Goal: Transaction & Acquisition: Purchase product/service

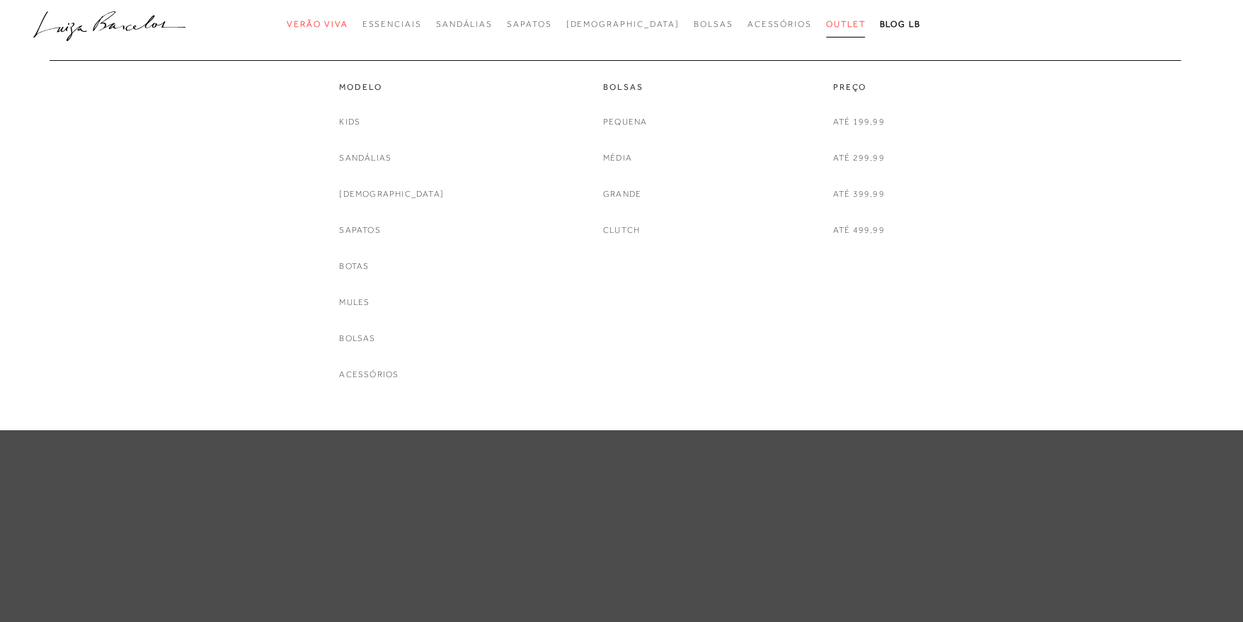
click at [826, 24] on span "Outlet" at bounding box center [846, 24] width 40 height 10
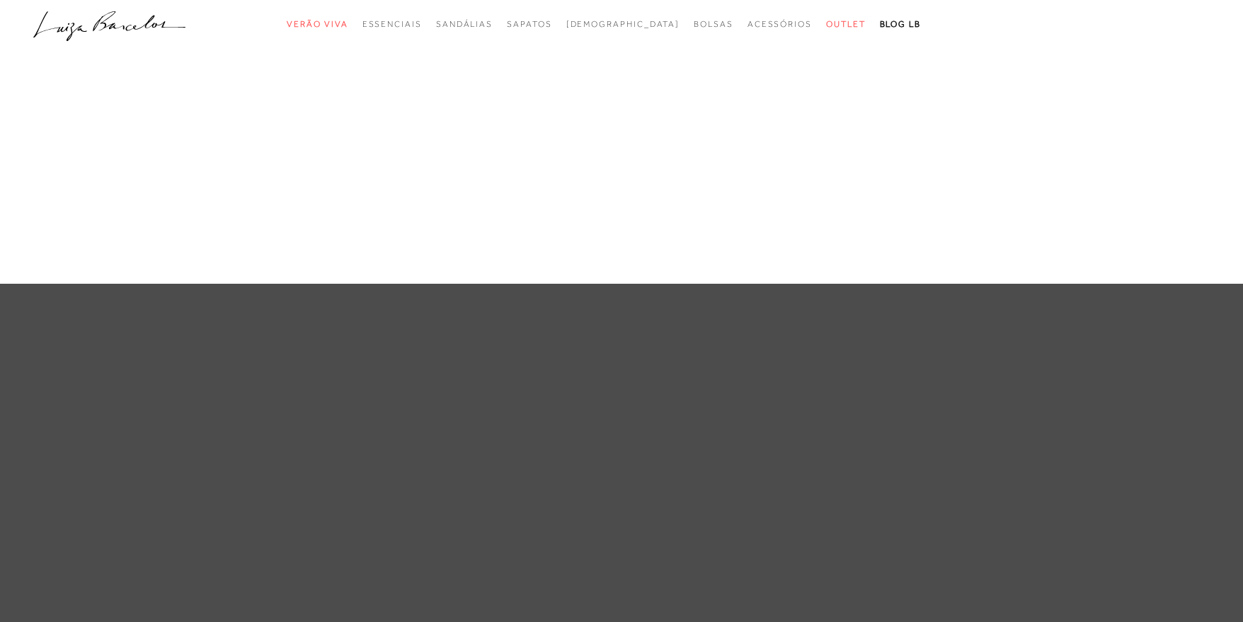
click at [993, 388] on div at bounding box center [621, 311] width 1243 height 622
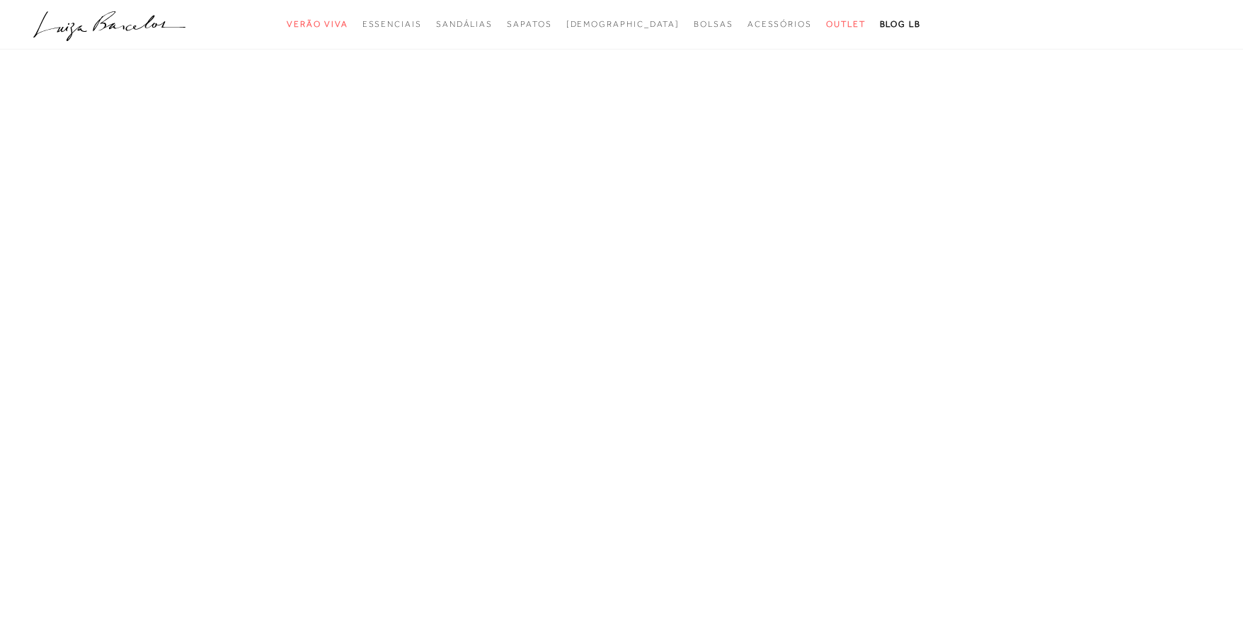
click at [159, 28] on icon ".a{fill-rule:evenodd;}" at bounding box center [109, 26] width 153 height 30
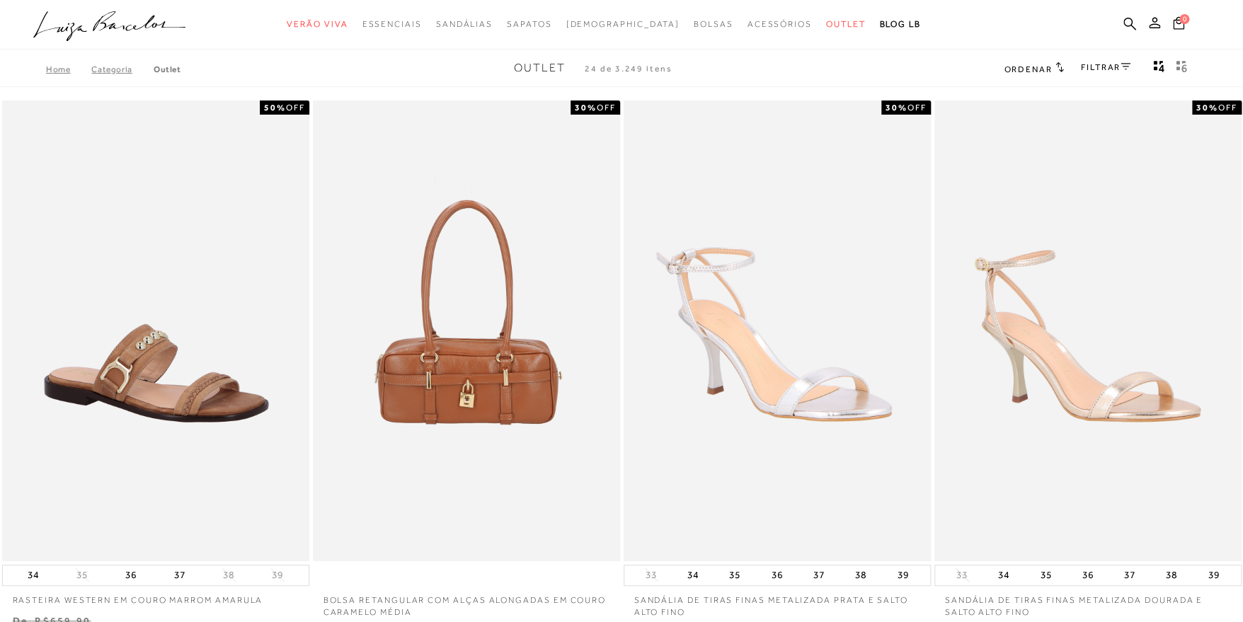
click at [1115, 69] on link "FILTRAR" at bounding box center [1106, 67] width 50 height 10
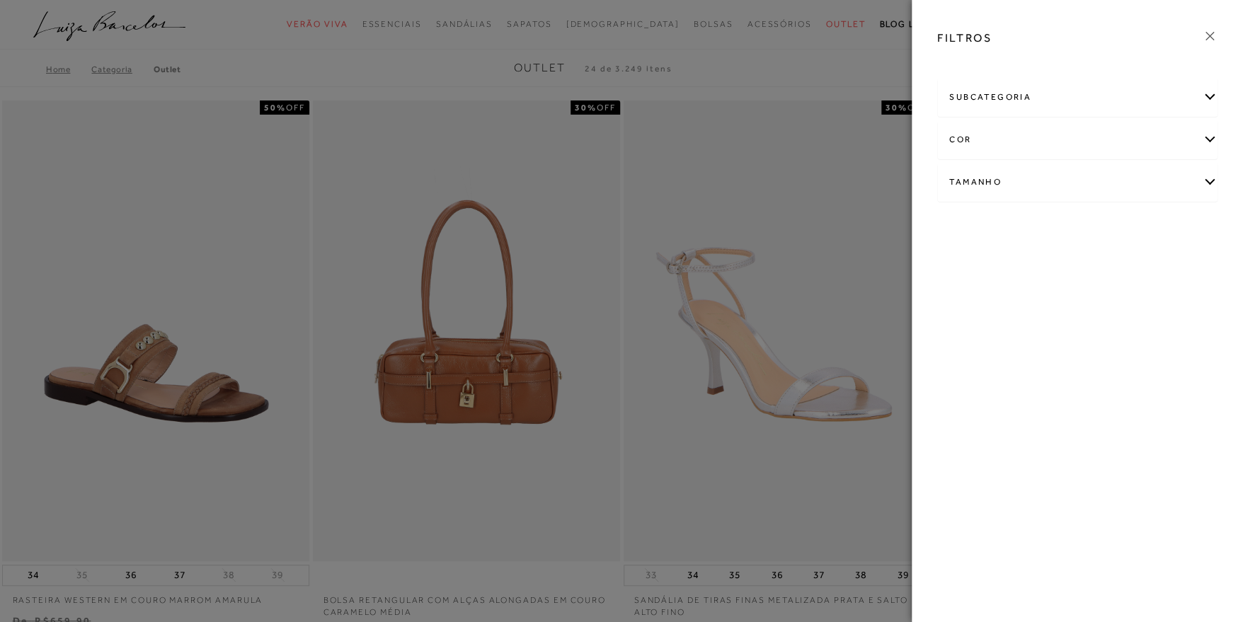
click at [1125, 105] on div "subcategoria" at bounding box center [1077, 98] width 279 height 38
click at [1131, 103] on div "subcategoria" at bounding box center [1077, 98] width 279 height 38
click at [1054, 129] on div "cor" at bounding box center [1077, 140] width 279 height 38
click at [983, 282] on link "Ver mais..." at bounding box center [975, 284] width 38 height 11
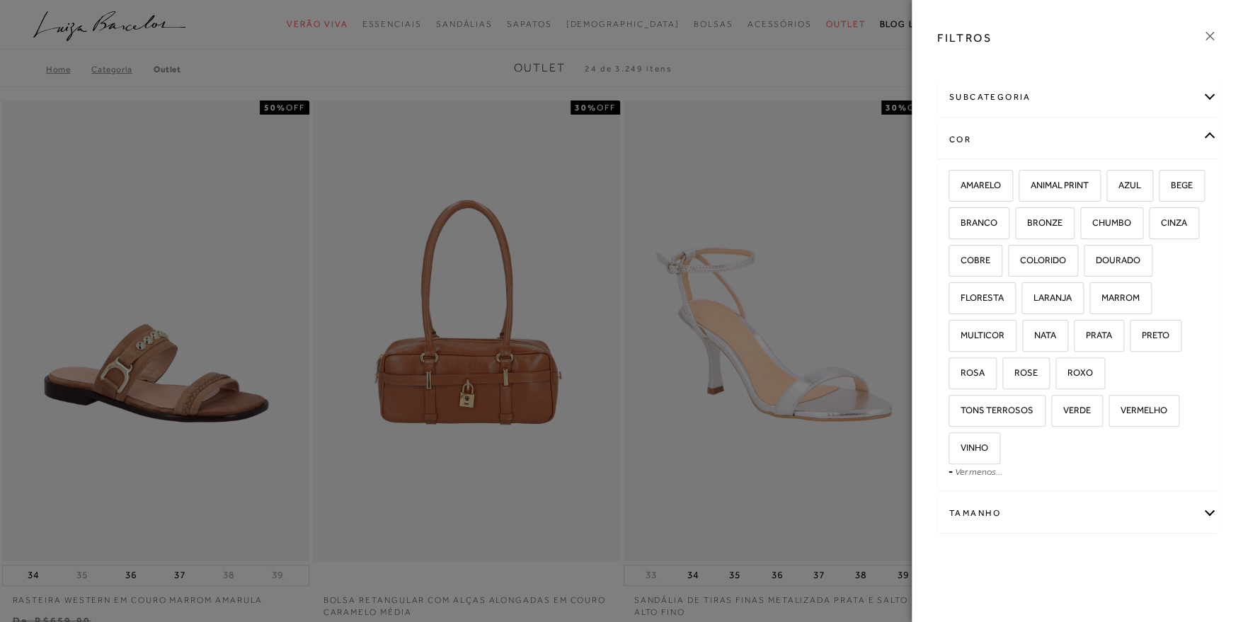
click at [1058, 514] on div "Tamanho" at bounding box center [1077, 514] width 279 height 38
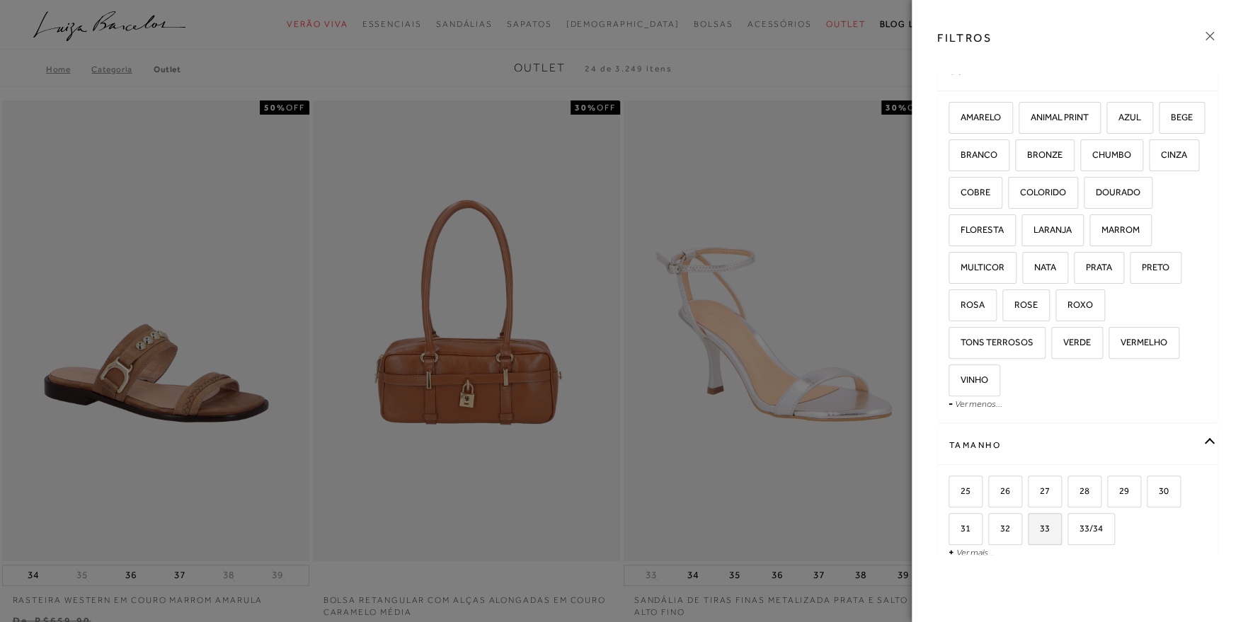
scroll to position [108, 0]
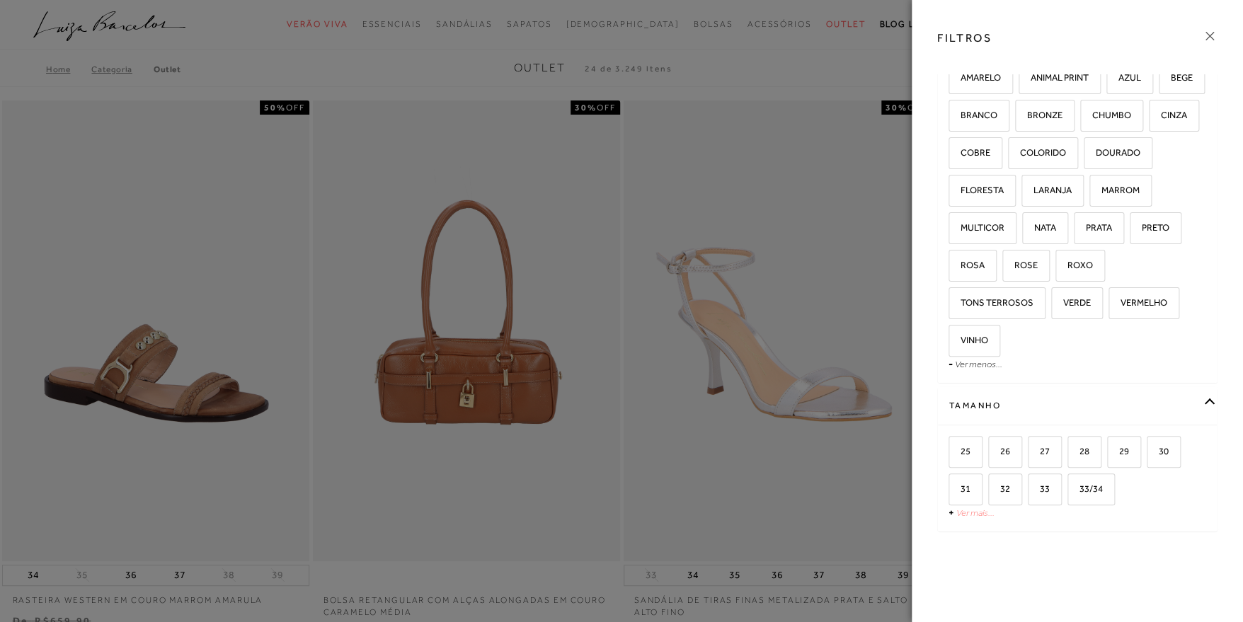
click at [976, 512] on link "Ver mais..." at bounding box center [975, 512] width 38 height 11
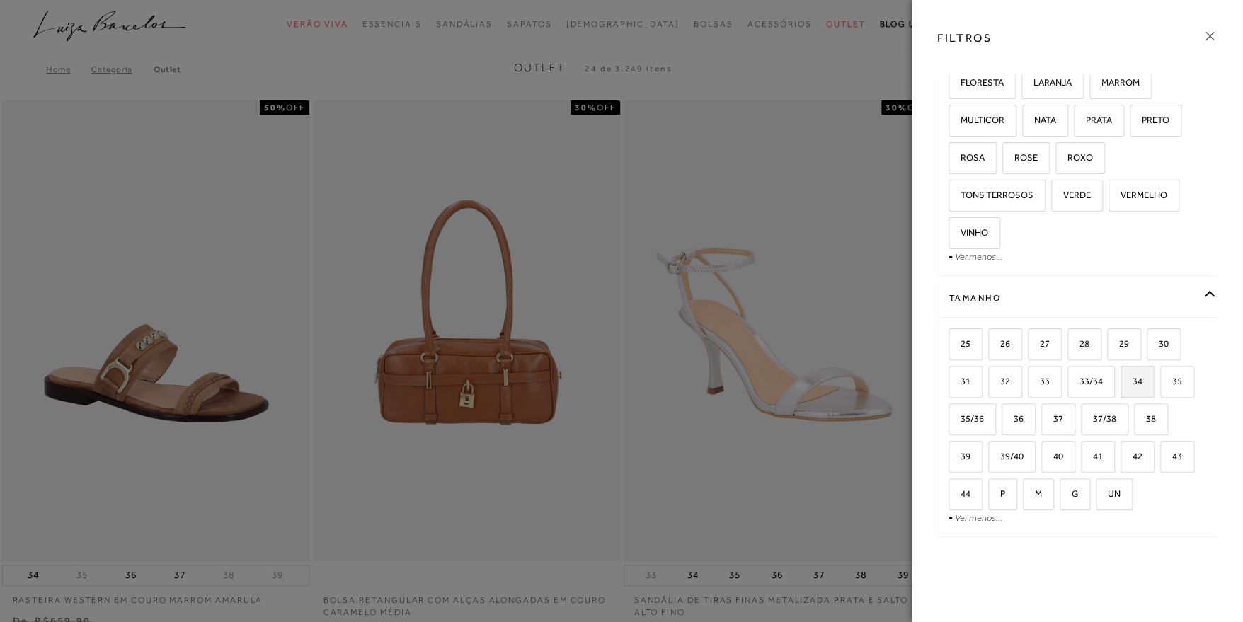
scroll to position [220, 0]
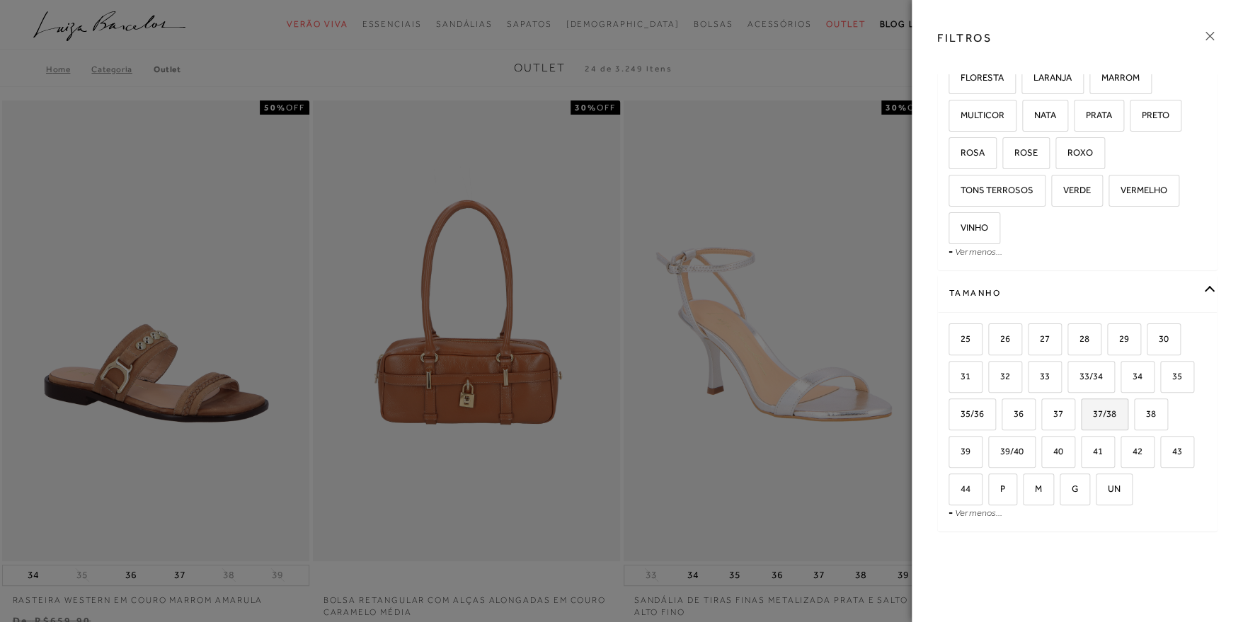
click at [1114, 416] on span "37/38" at bounding box center [1099, 413] width 34 height 11
click at [1093, 416] on input "37/38" at bounding box center [1085, 416] width 14 height 14
checkbox input "true"
click at [1148, 416] on span "38" at bounding box center [1145, 413] width 21 height 11
click at [1146, 416] on input "38" at bounding box center [1138, 416] width 14 height 14
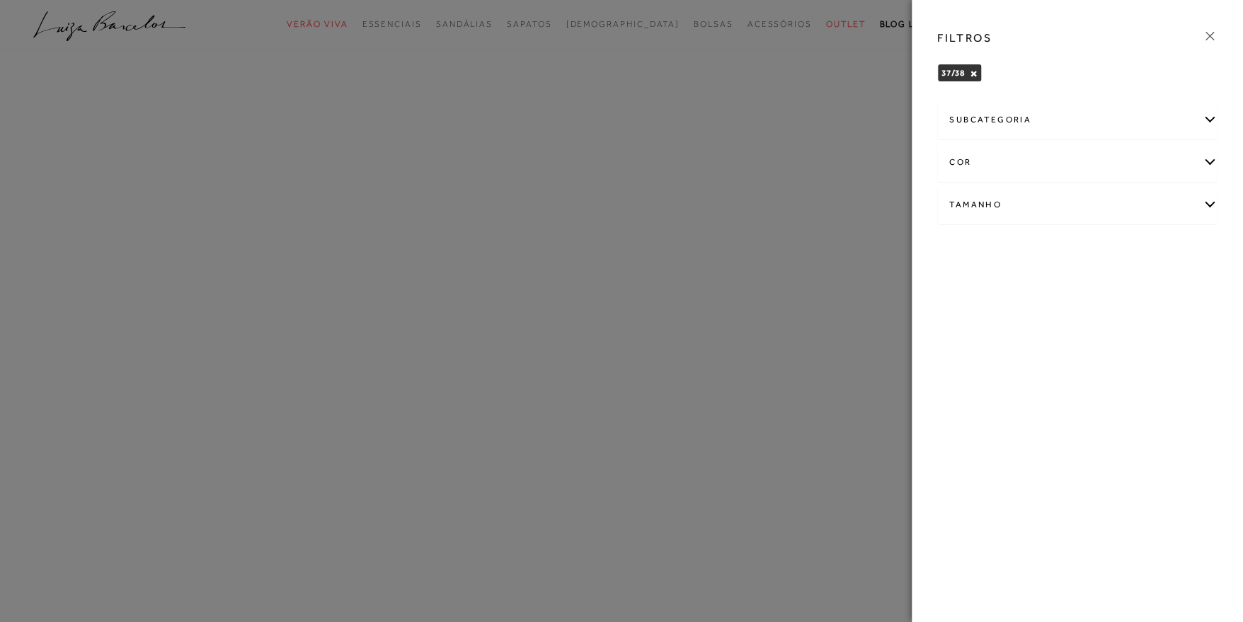
click at [1209, 197] on div "Tamanho" at bounding box center [1077, 205] width 279 height 38
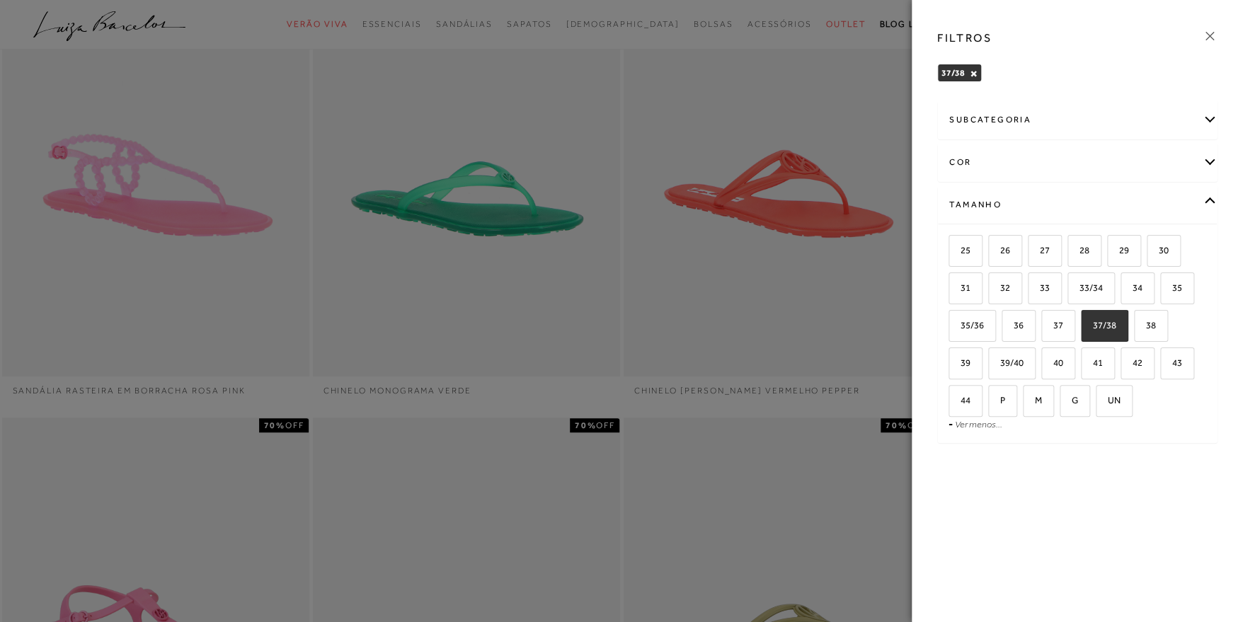
scroll to position [212, 0]
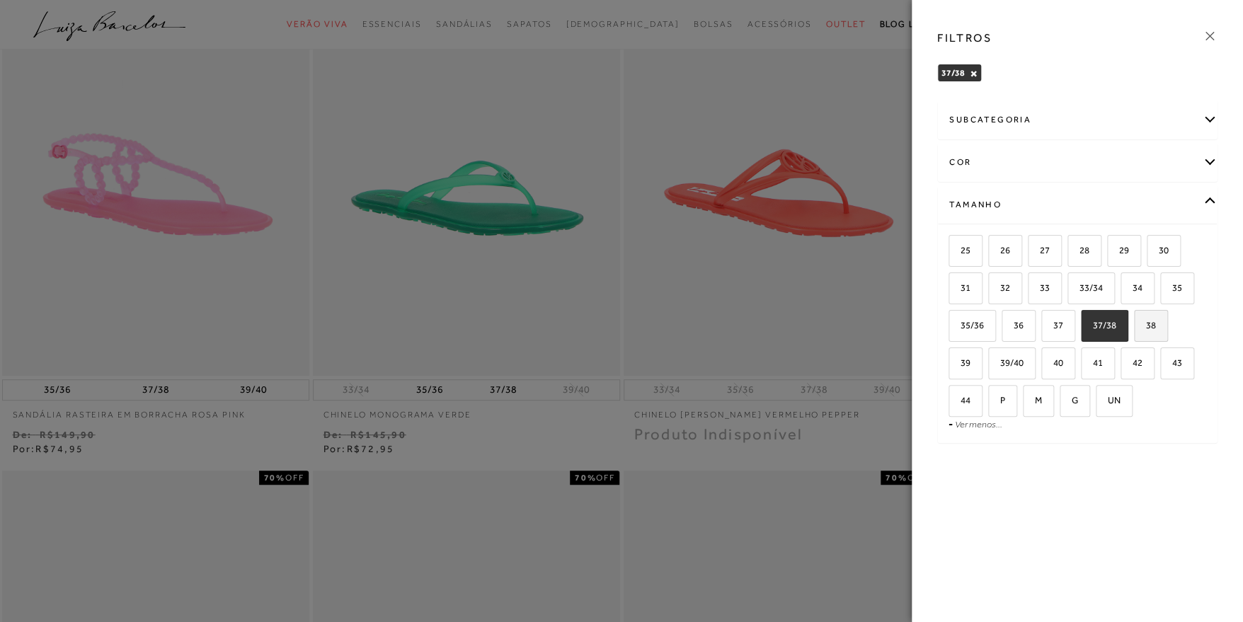
click at [1160, 323] on label "38" at bounding box center [1150, 326] width 33 height 30
click at [1146, 323] on input "38" at bounding box center [1138, 328] width 14 height 14
checkbox input "true"
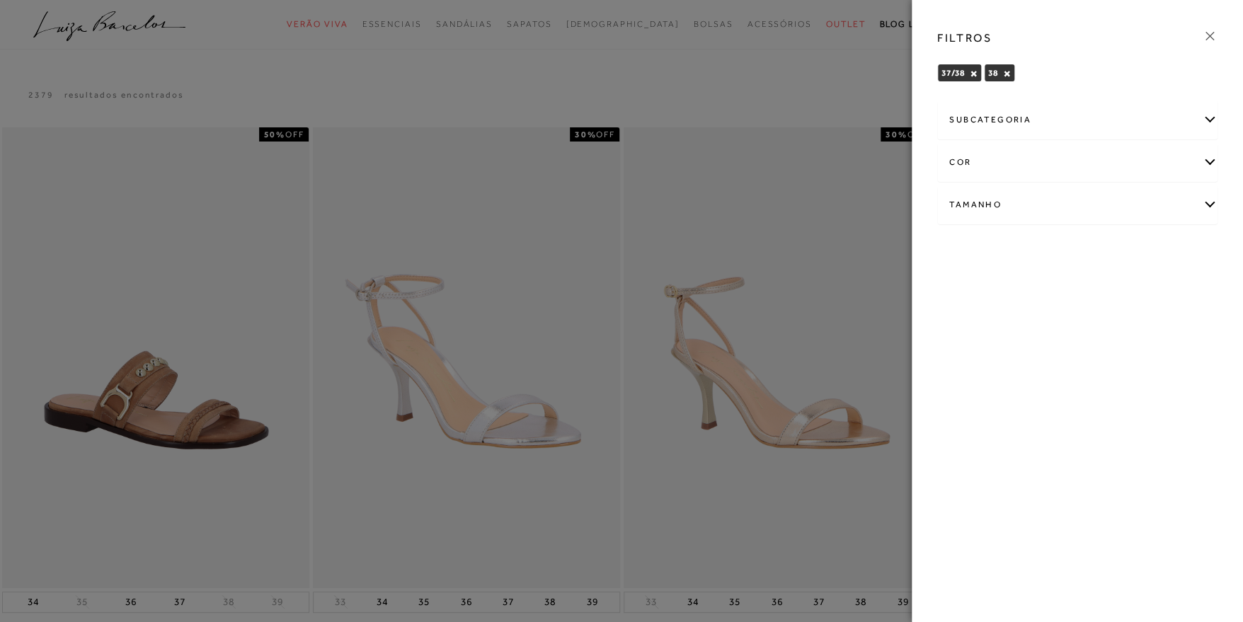
click at [1201, 209] on div "Tamanho" at bounding box center [1077, 205] width 279 height 38
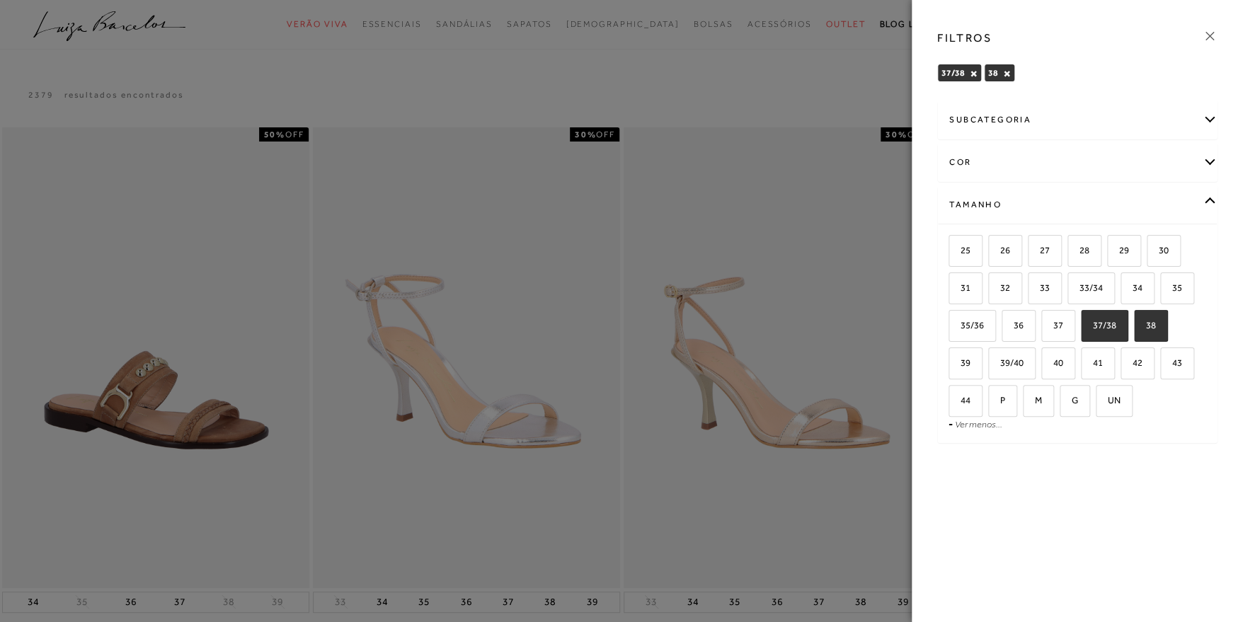
click at [1200, 208] on div "Tamanho" at bounding box center [1077, 205] width 279 height 38
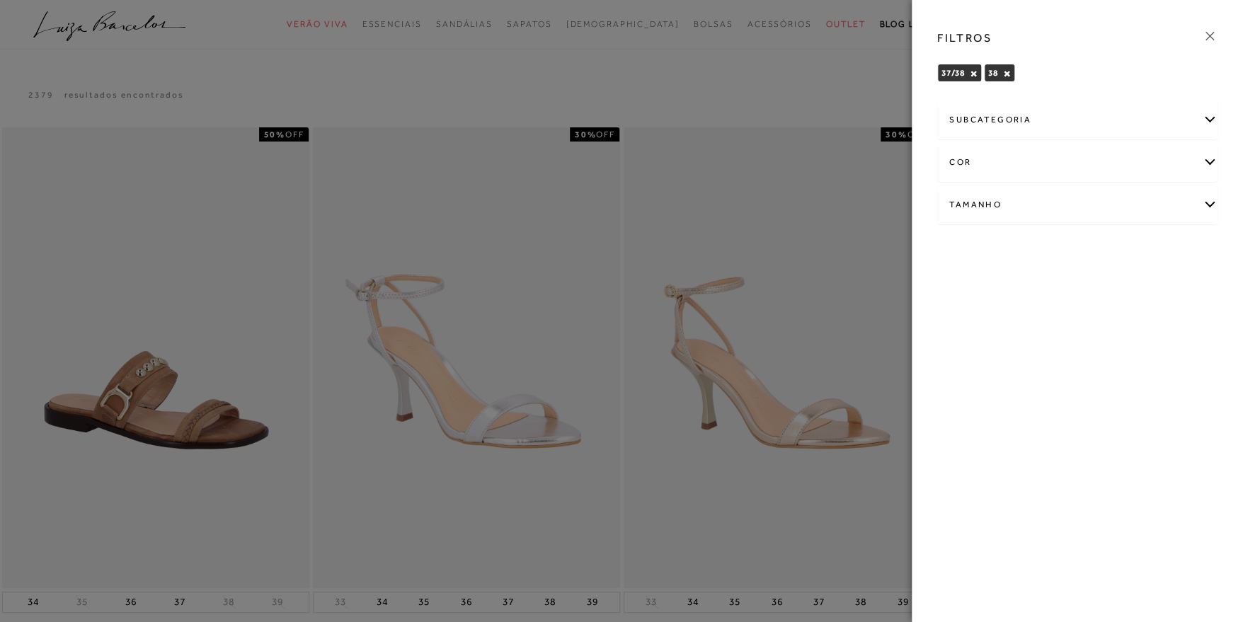
click at [1144, 163] on div "cor" at bounding box center [1077, 163] width 279 height 38
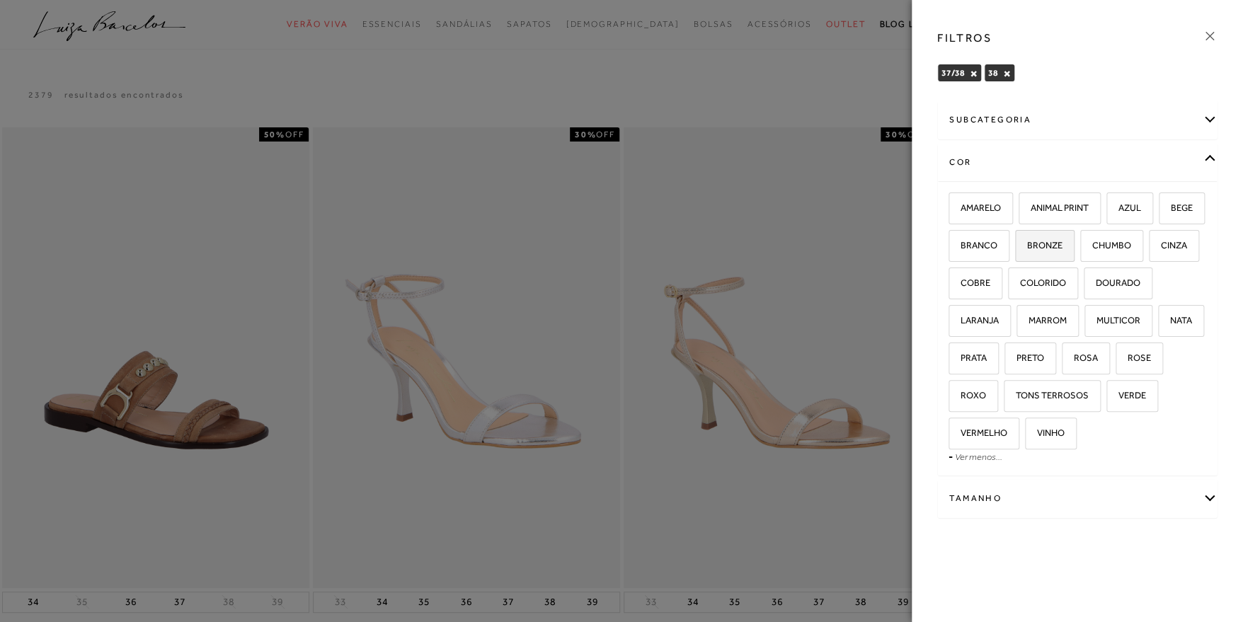
click at [1062, 246] on span "BRONZE" at bounding box center [1039, 245] width 46 height 11
click at [1027, 246] on input "BRONZE" at bounding box center [1020, 248] width 14 height 14
checkbox input "true"
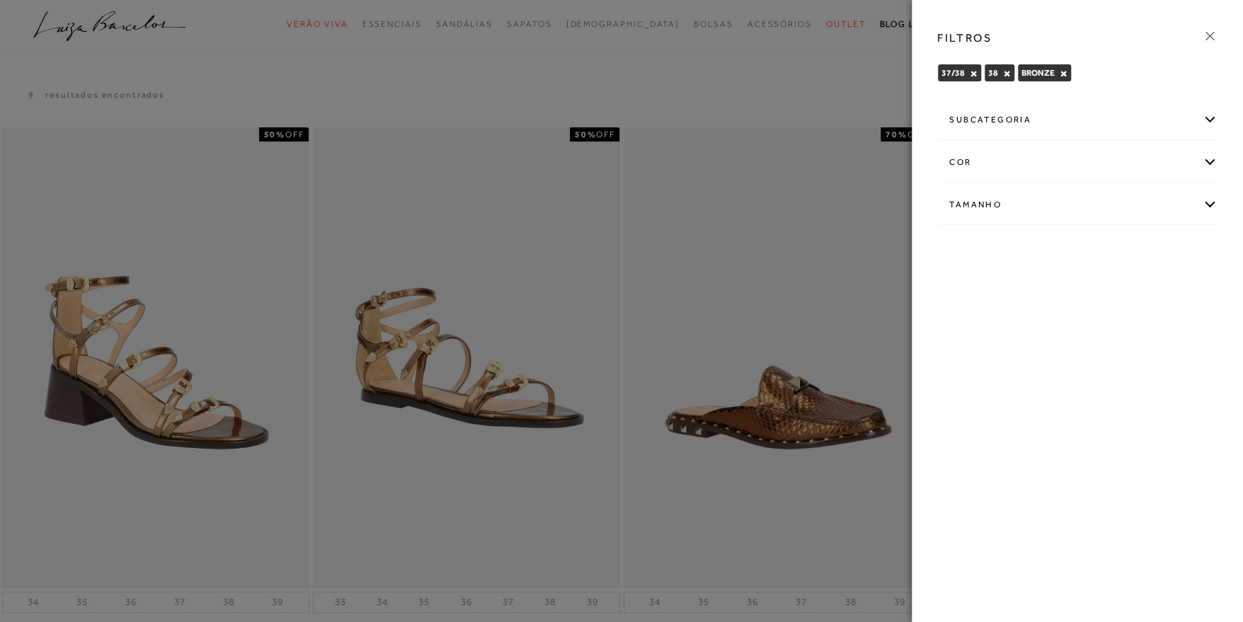
click at [1187, 170] on div "cor" at bounding box center [1077, 163] width 279 height 38
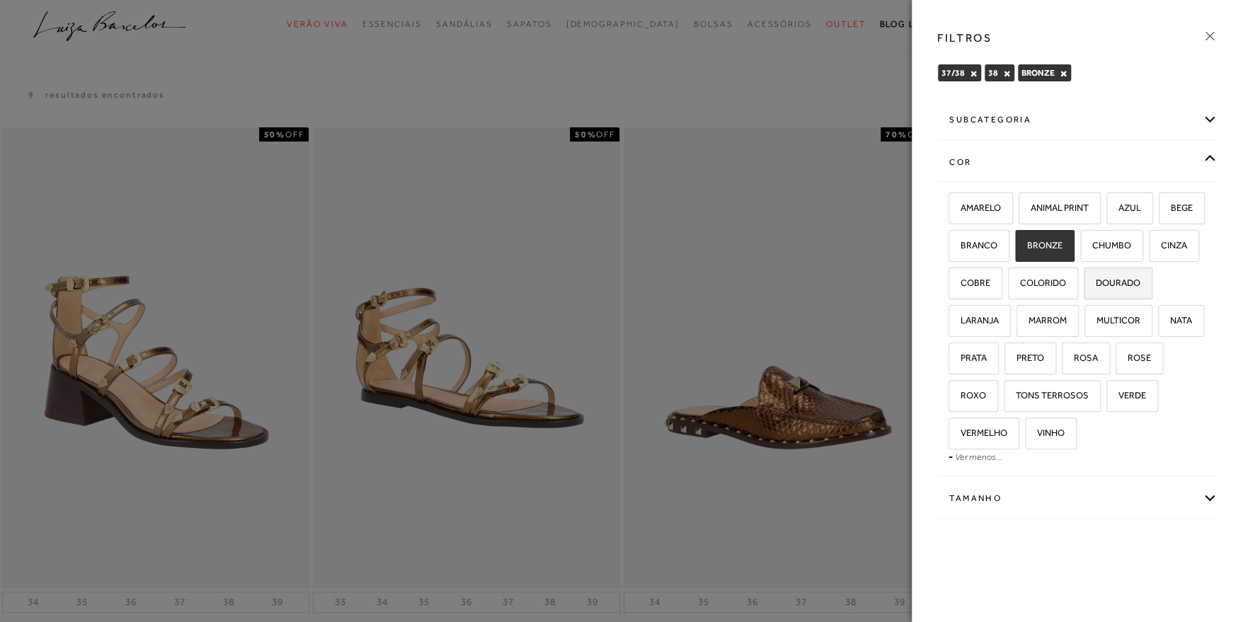
click at [1085, 288] on span "DOURADO" at bounding box center [1112, 282] width 55 height 11
click at [1081, 292] on input "DOURADO" at bounding box center [1088, 285] width 14 height 14
checkbox input "true"
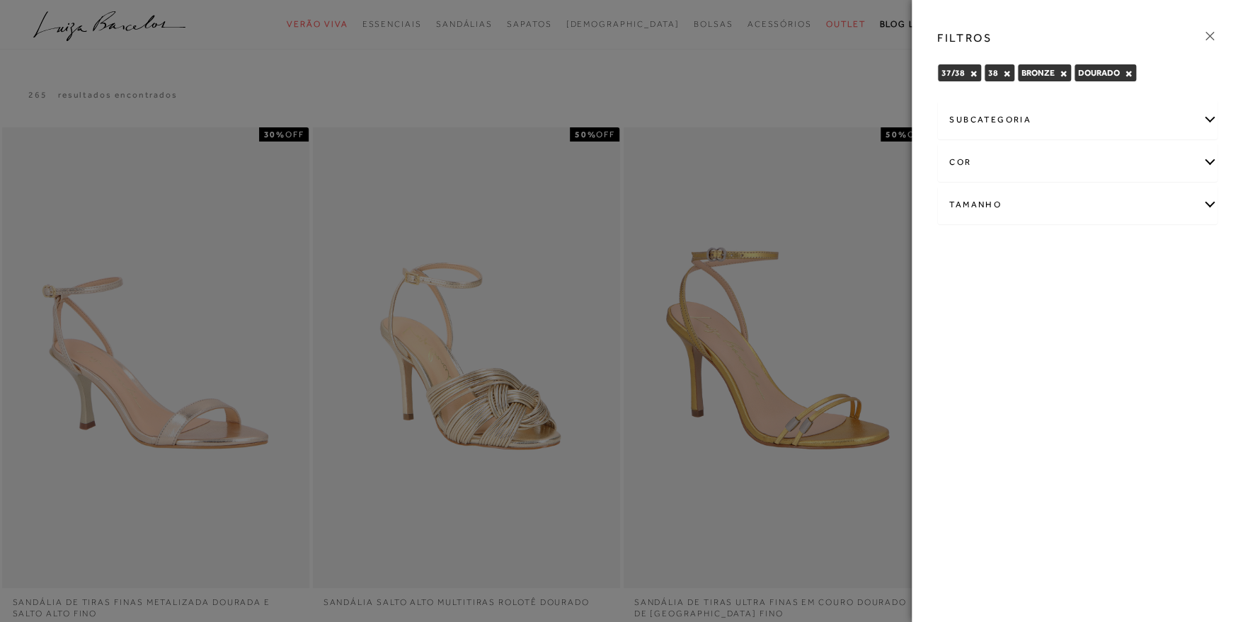
click at [1180, 169] on div "cor" at bounding box center [1077, 163] width 279 height 38
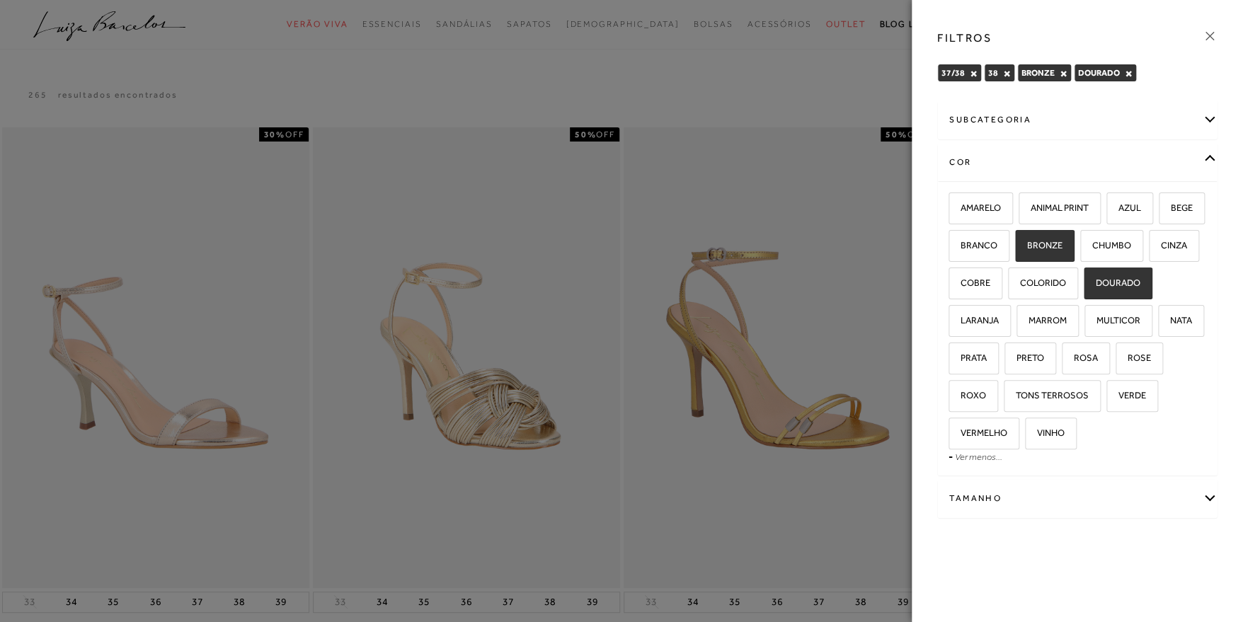
click at [1205, 39] on icon at bounding box center [1210, 36] width 16 height 16
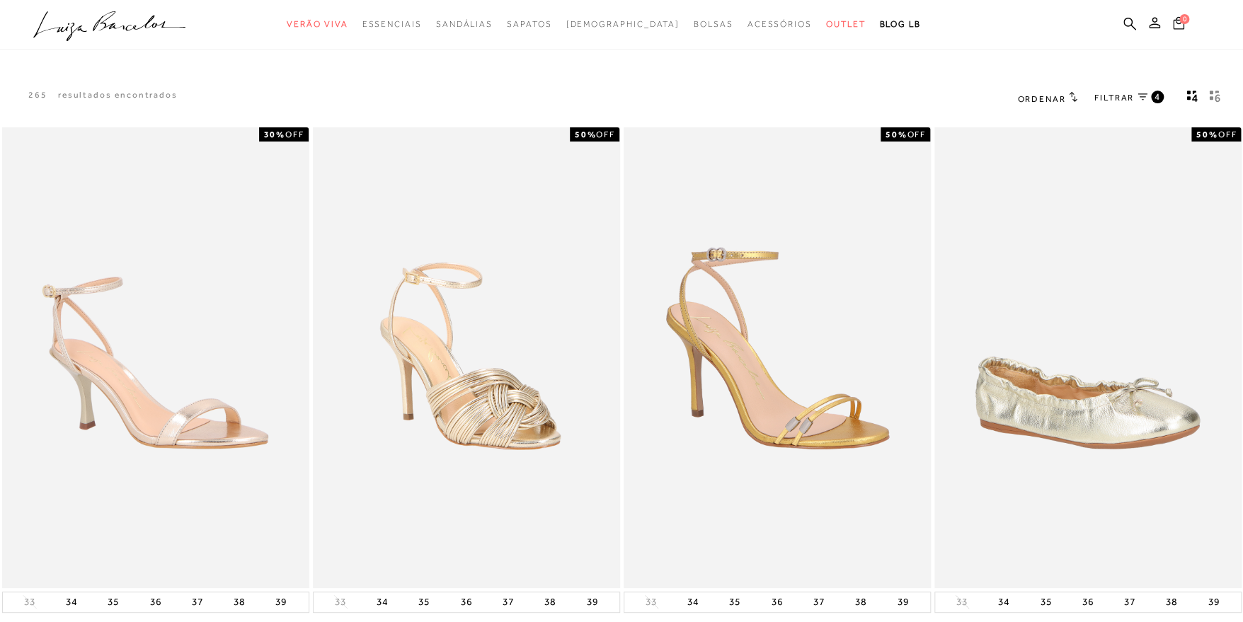
click at [1151, 96] on div "4" at bounding box center [1157, 97] width 13 height 13
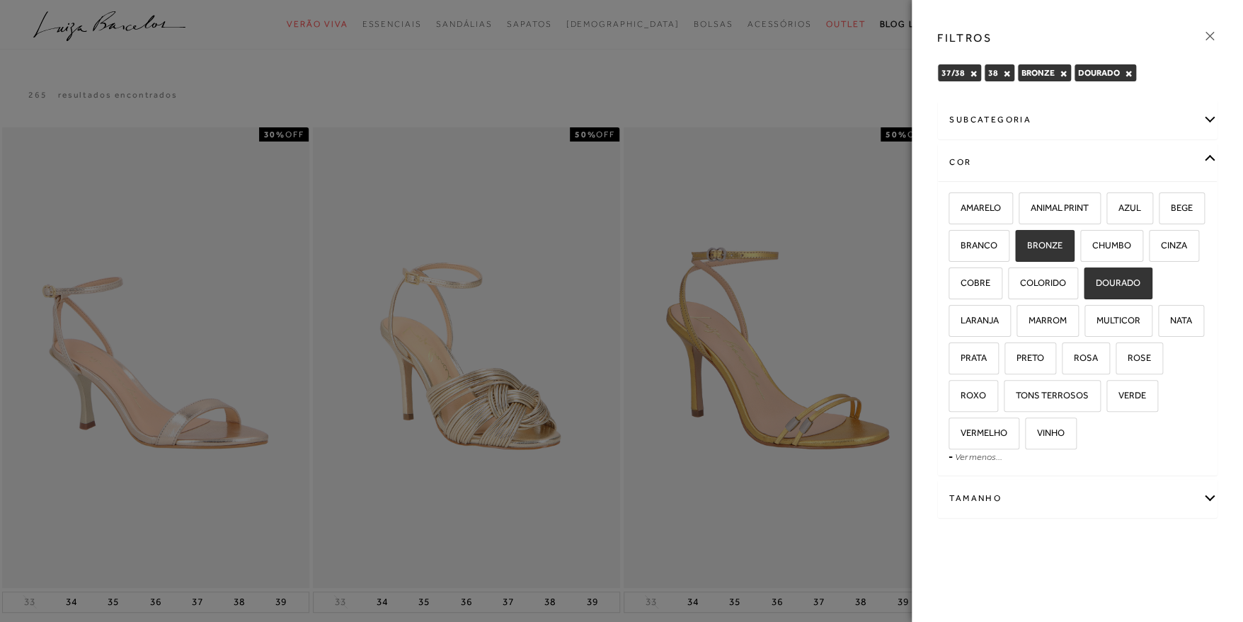
click at [1134, 117] on div "subcategoria" at bounding box center [1077, 120] width 279 height 38
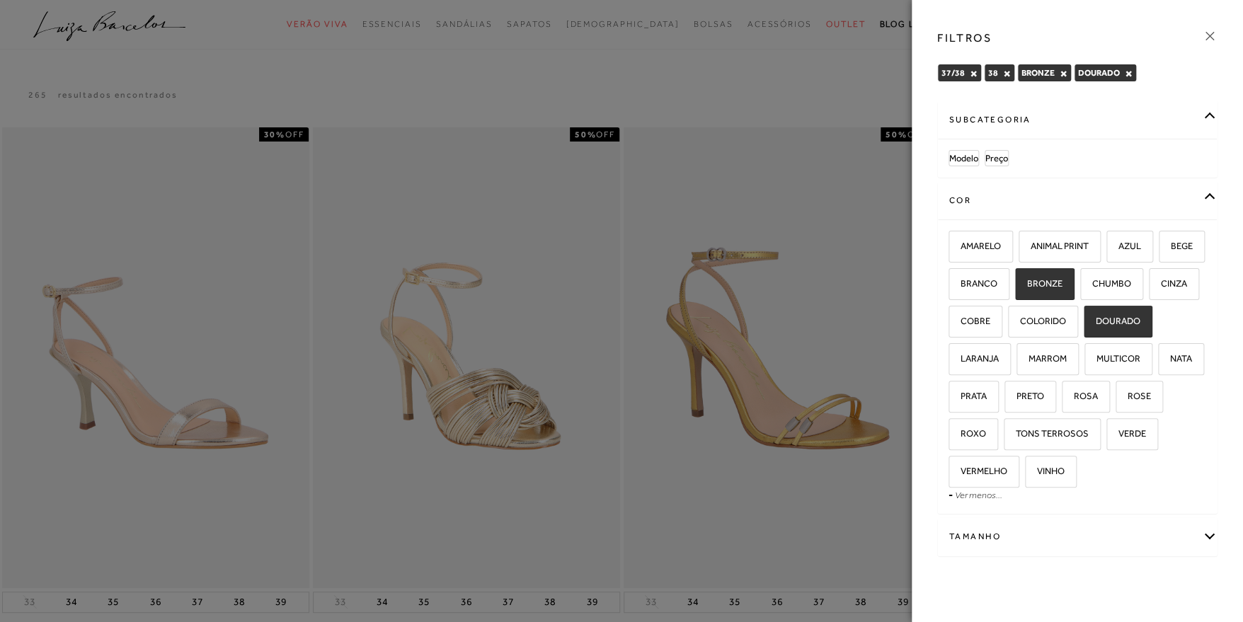
click at [1136, 115] on div "subcategoria" at bounding box center [1077, 120] width 279 height 38
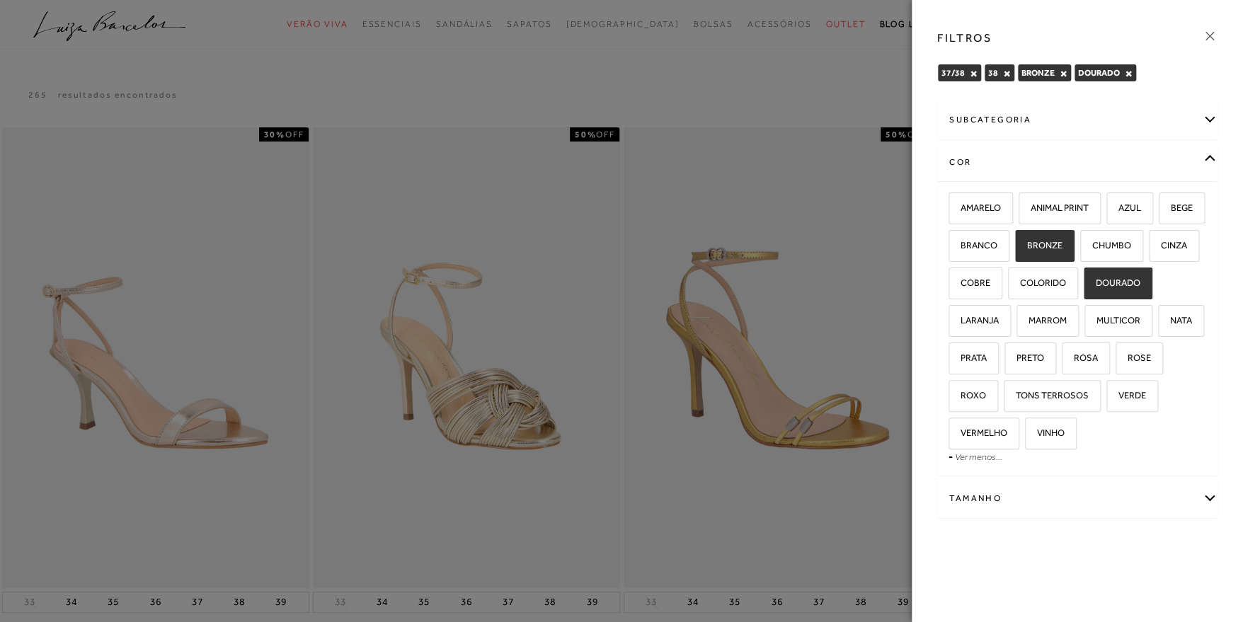
click at [1163, 113] on div "subcategoria" at bounding box center [1077, 120] width 279 height 38
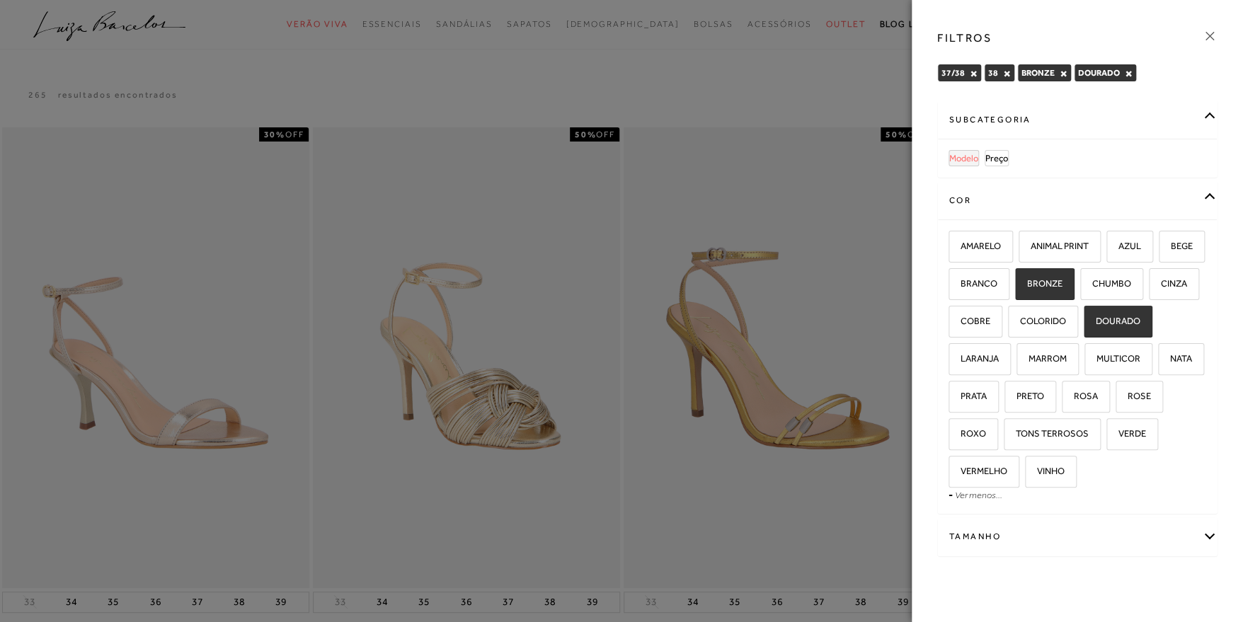
click at [969, 158] on span "Modelo" at bounding box center [963, 158] width 29 height 11
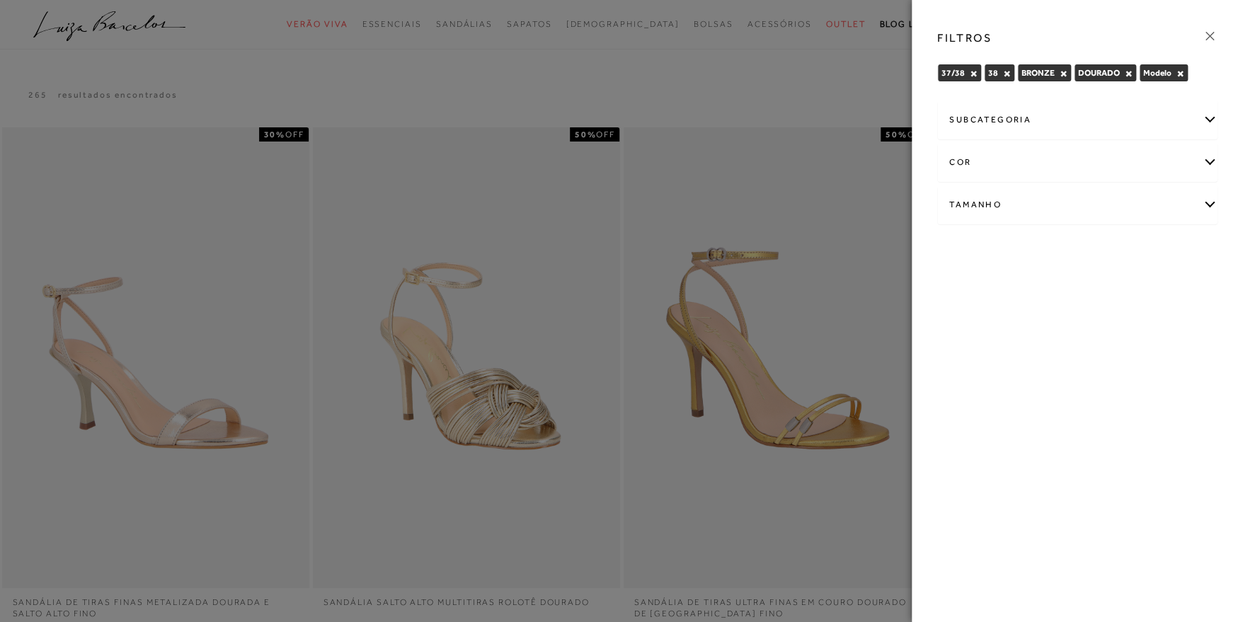
click at [1090, 119] on div "subcategoria" at bounding box center [1077, 120] width 279 height 38
click at [1177, 74] on button "×" at bounding box center [1180, 74] width 8 height 10
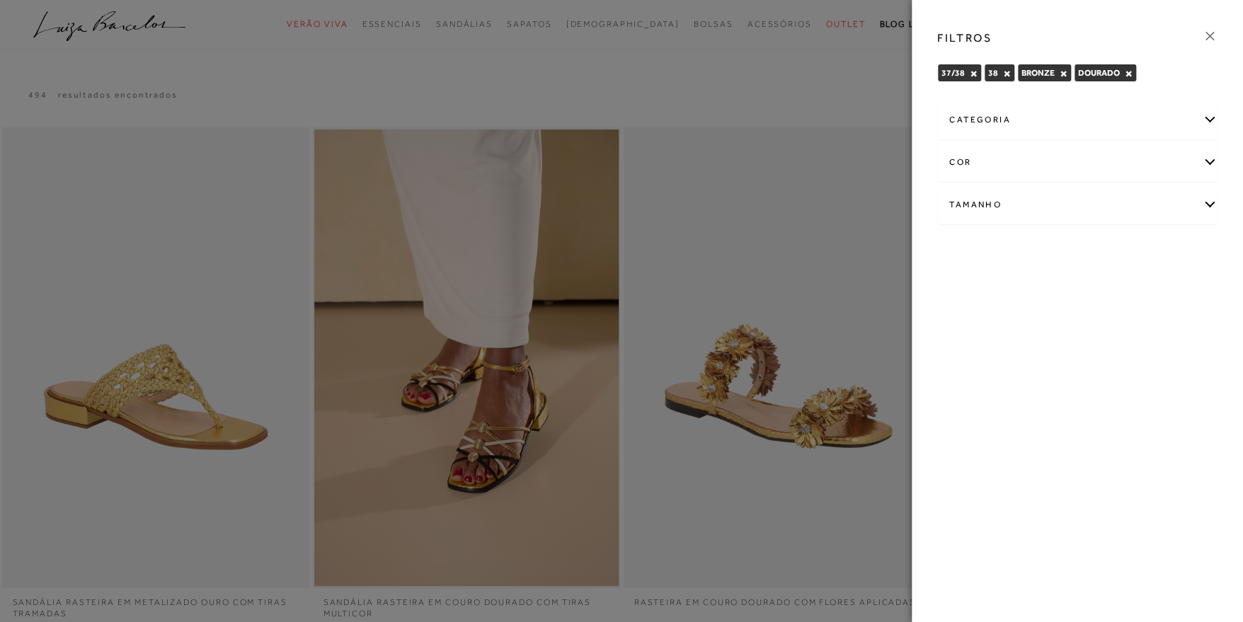
click at [1209, 36] on icon at bounding box center [1210, 36] width 16 height 16
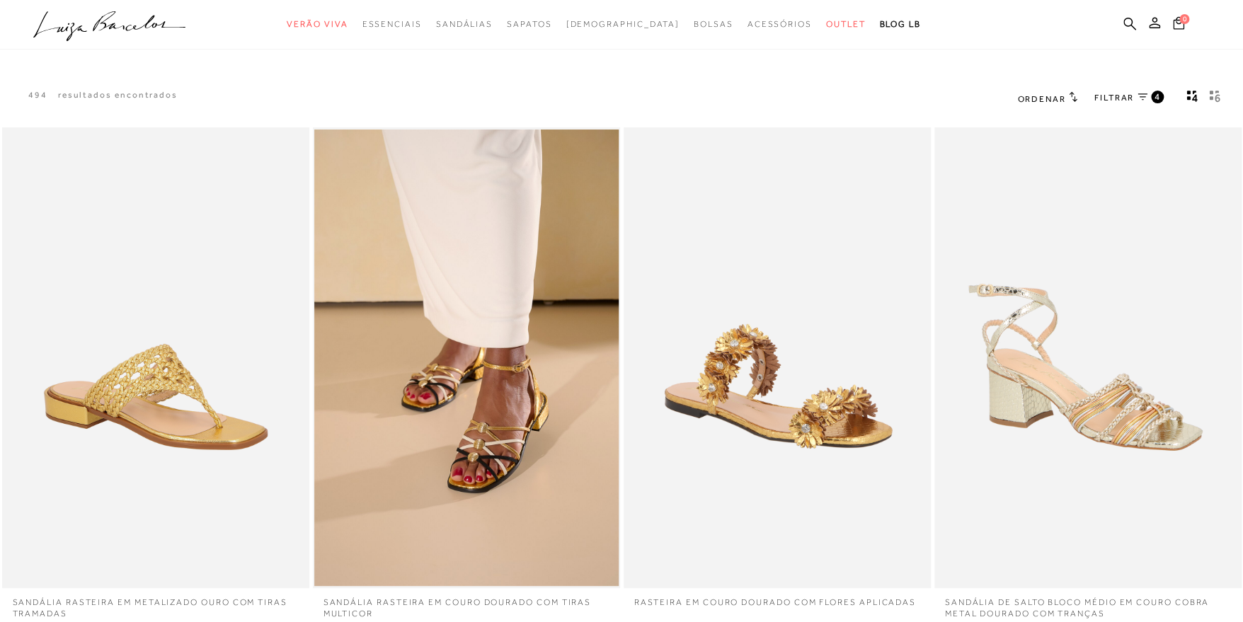
click at [1210, 98] on rect "gridText6Desc" at bounding box center [1211, 98] width 4 height 4
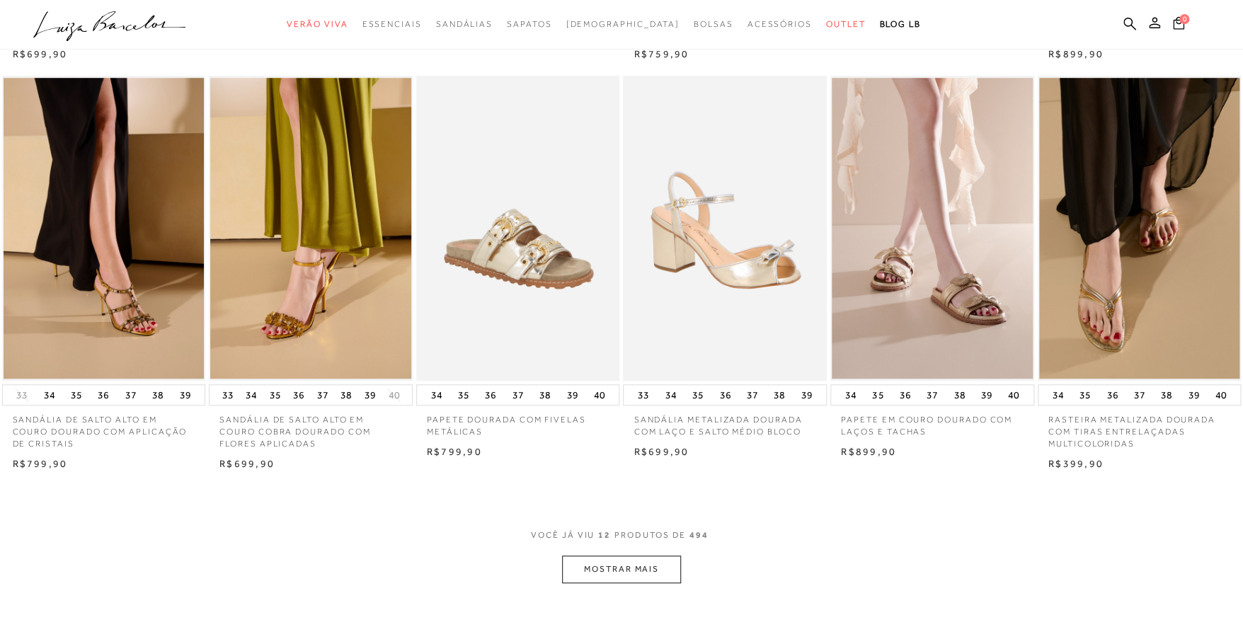
scroll to position [495, 0]
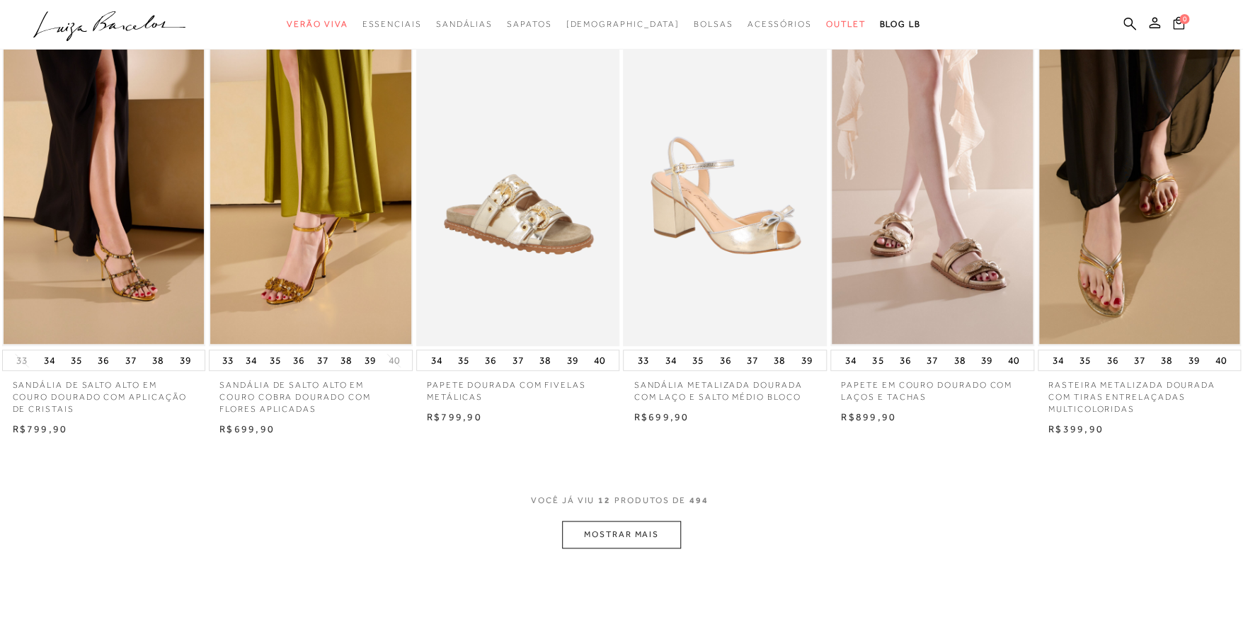
click at [664, 531] on button "MOSTRAR MAIS" at bounding box center [621, 535] width 119 height 28
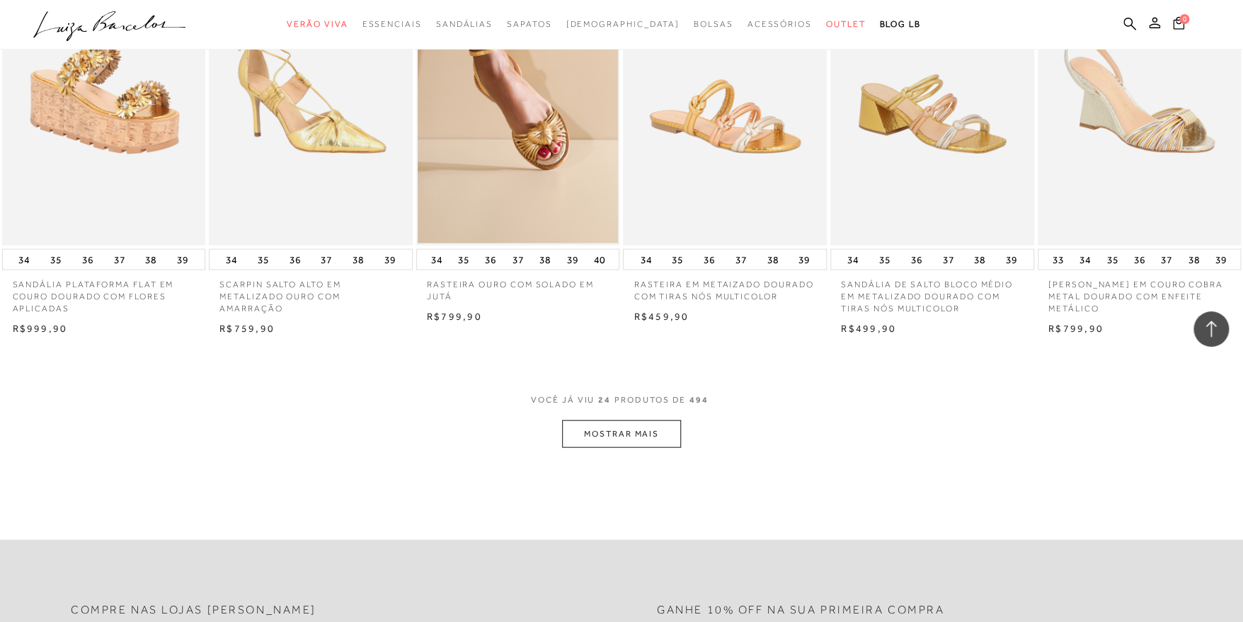
scroll to position [1415, 0]
click at [638, 434] on button "MOSTRAR MAIS" at bounding box center [621, 434] width 119 height 28
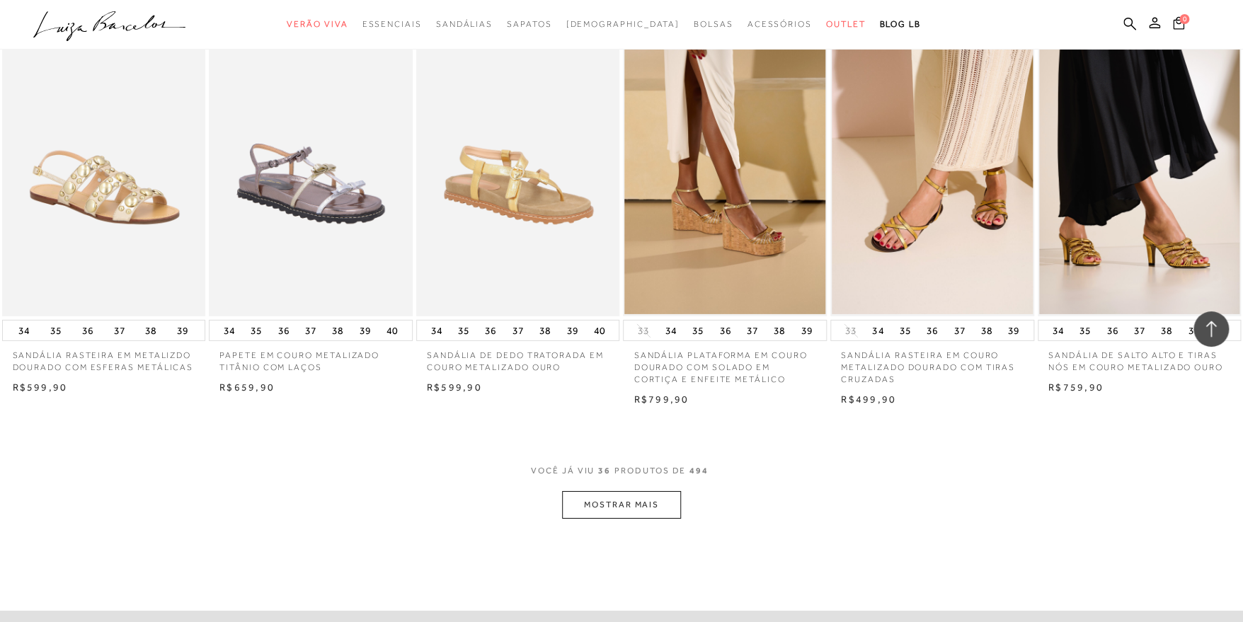
scroll to position [2193, 0]
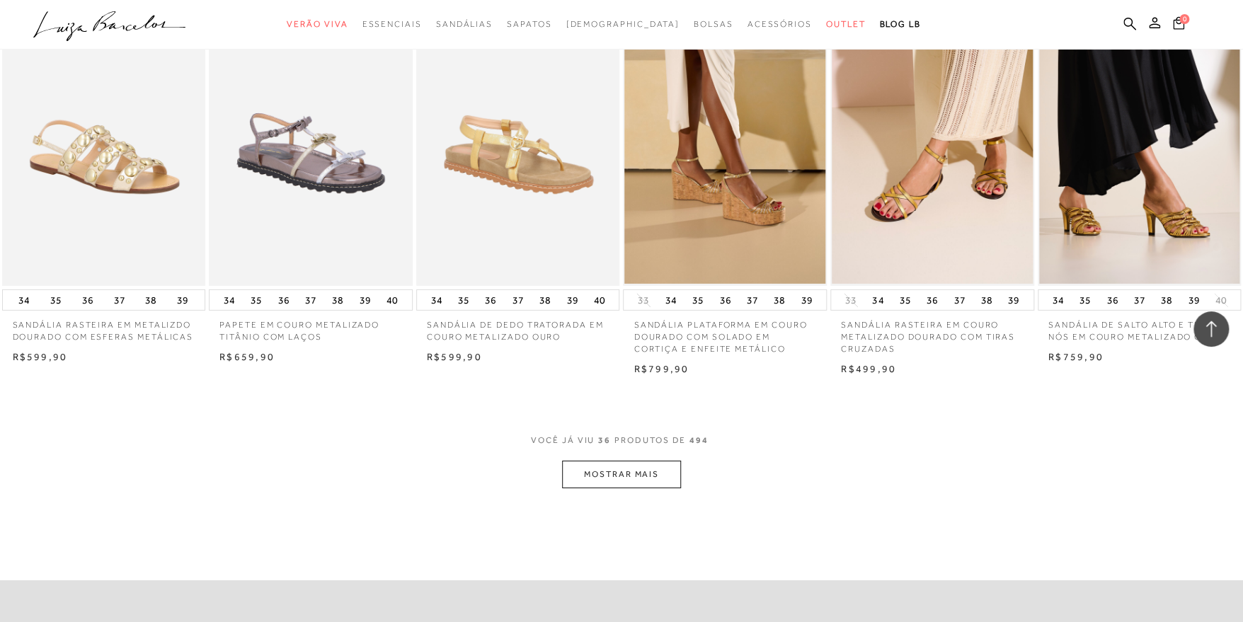
click at [654, 478] on button "MOSTRAR MAIS" at bounding box center [621, 475] width 119 height 28
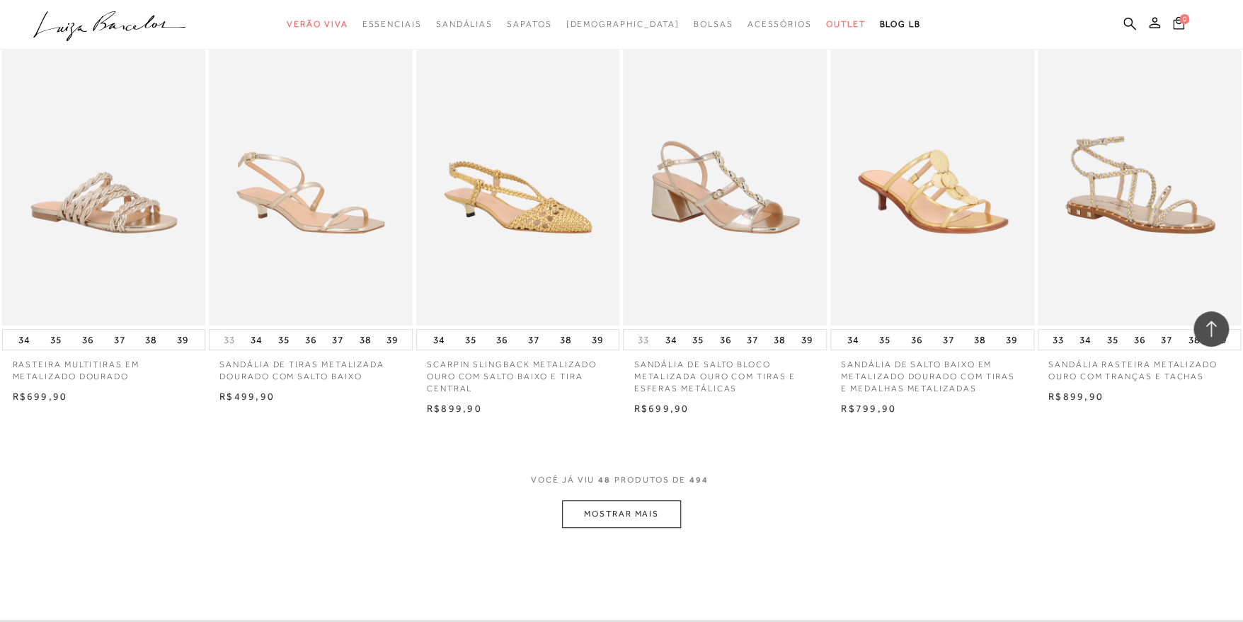
scroll to position [3043, 0]
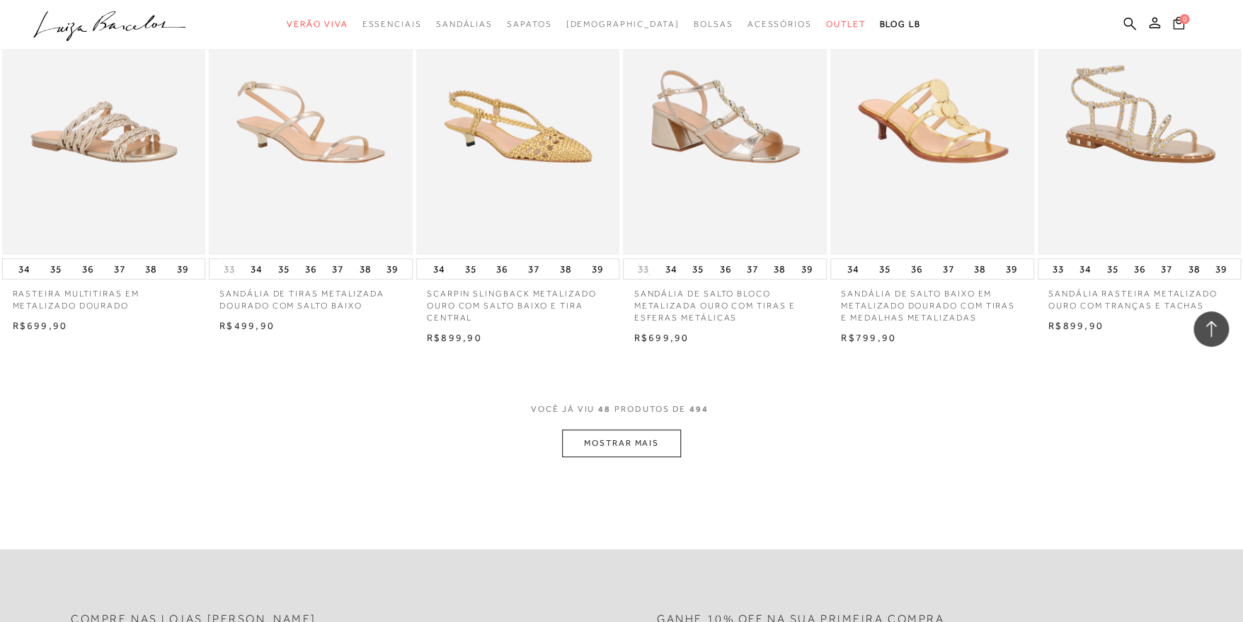
click at [635, 442] on button "MOSTRAR MAIS" at bounding box center [621, 444] width 119 height 28
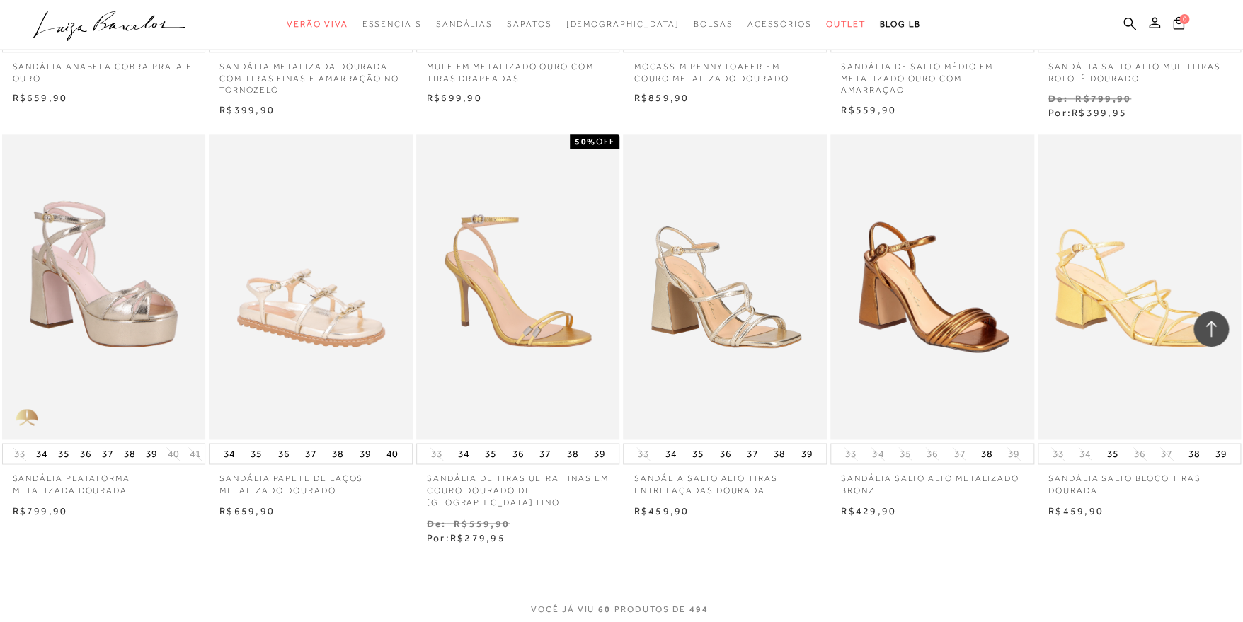
scroll to position [3750, 0]
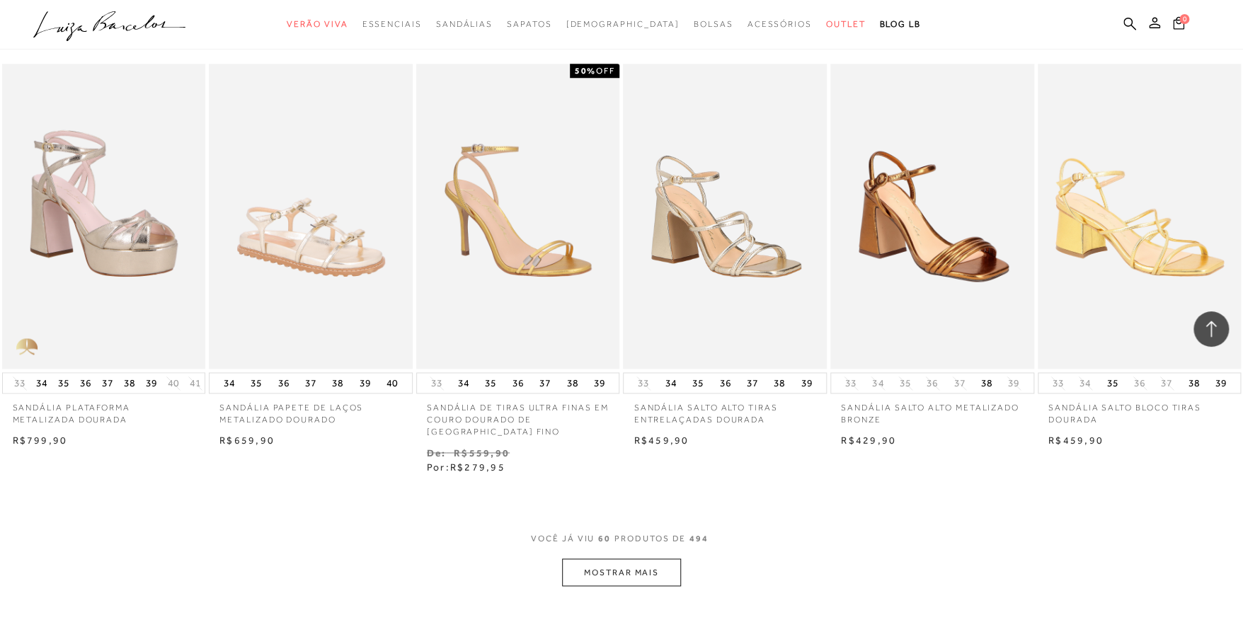
click at [659, 574] on button "MOSTRAR MAIS" at bounding box center [621, 572] width 119 height 28
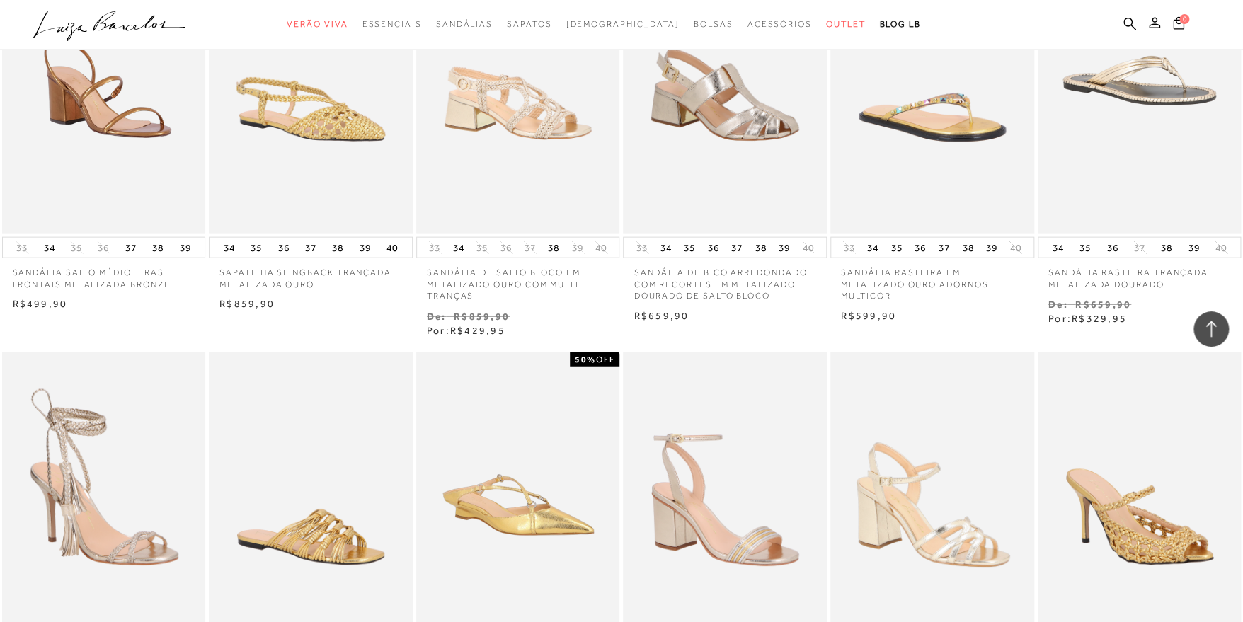
scroll to position [4316, 0]
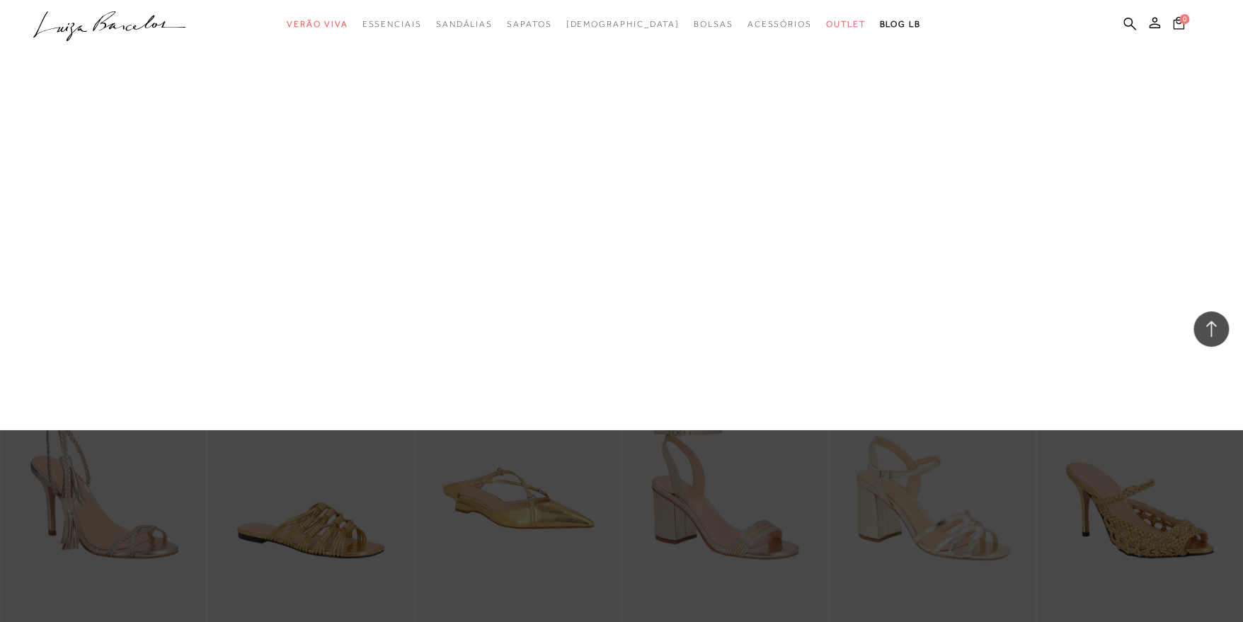
drag, startPoint x: 393, startPoint y: 154, endPoint x: 444, endPoint y: 179, distance: 56.6
click at [0, 0] on link "Sandálias" at bounding box center [0, 0] width 0 height 0
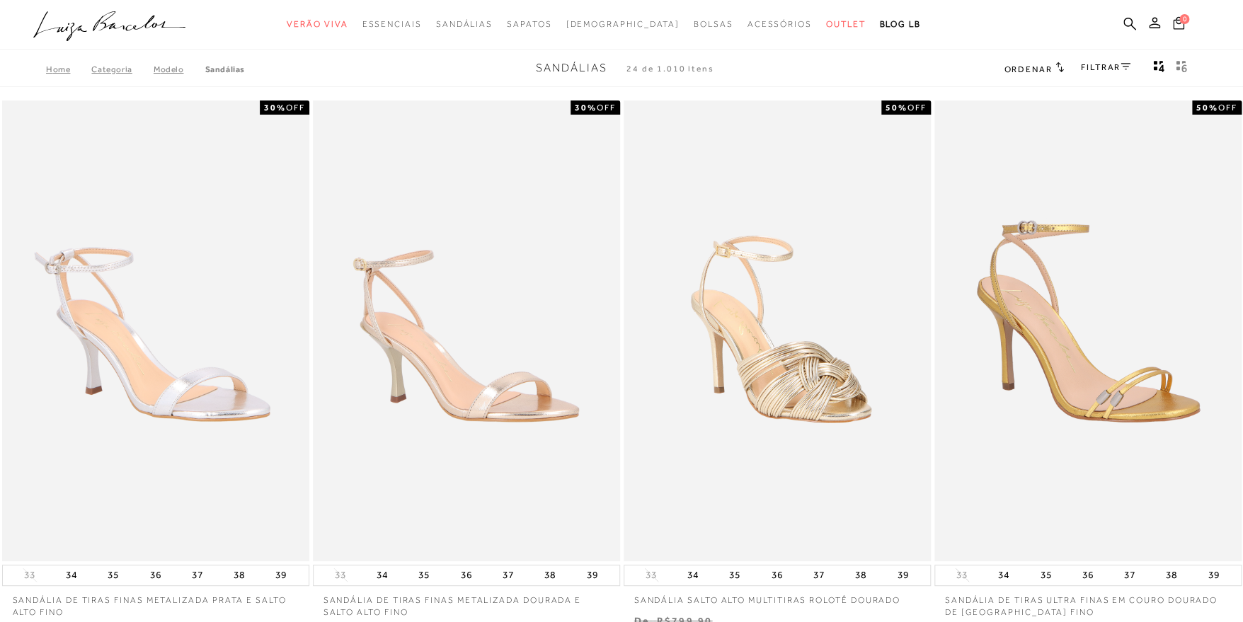
click at [1179, 67] on icon "gridText6Desc" at bounding box center [1180, 66] width 11 height 13
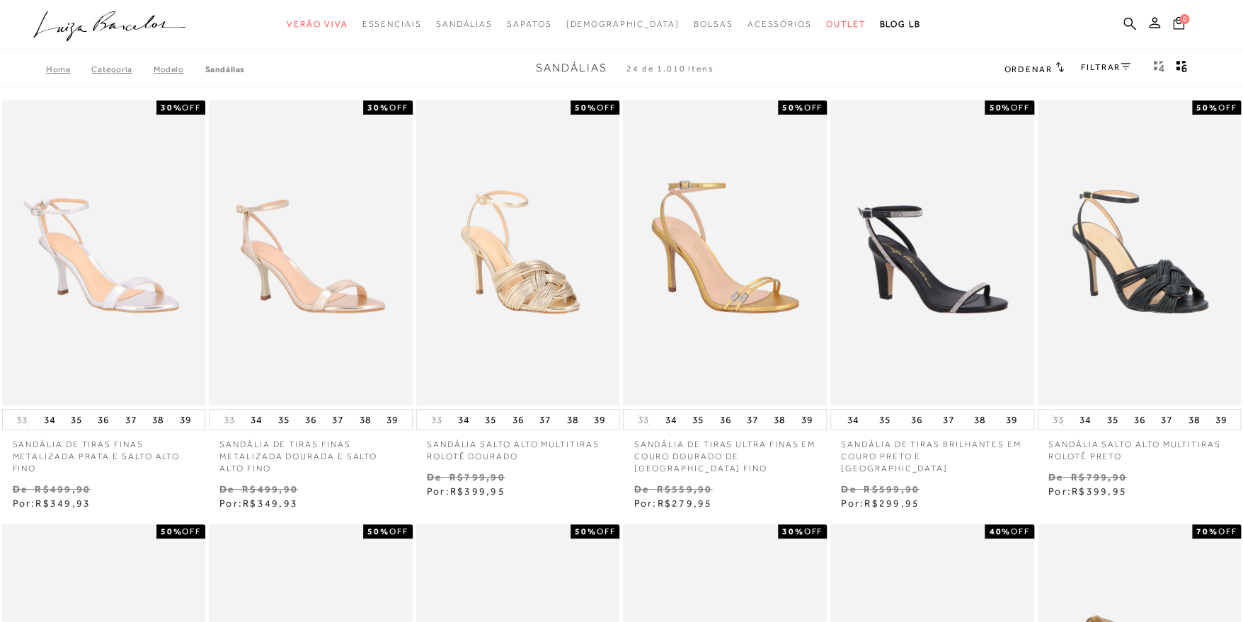
click at [1108, 70] on link "FILTRAR" at bounding box center [1106, 67] width 50 height 10
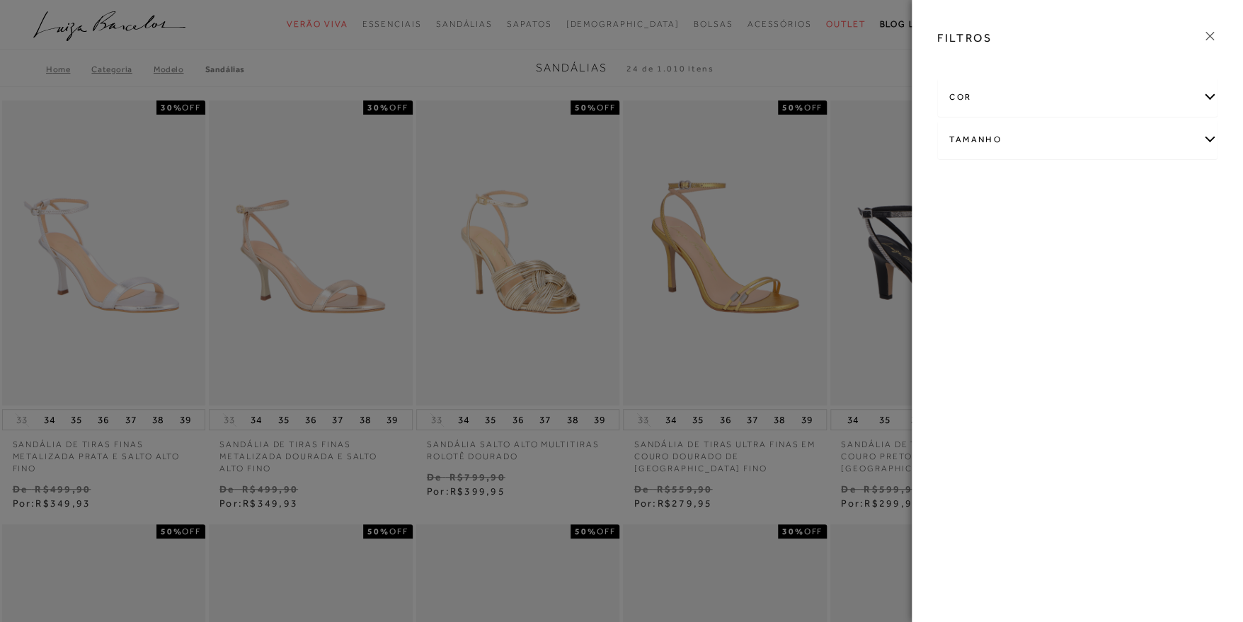
click at [1097, 90] on div "cor" at bounding box center [1077, 98] width 279 height 38
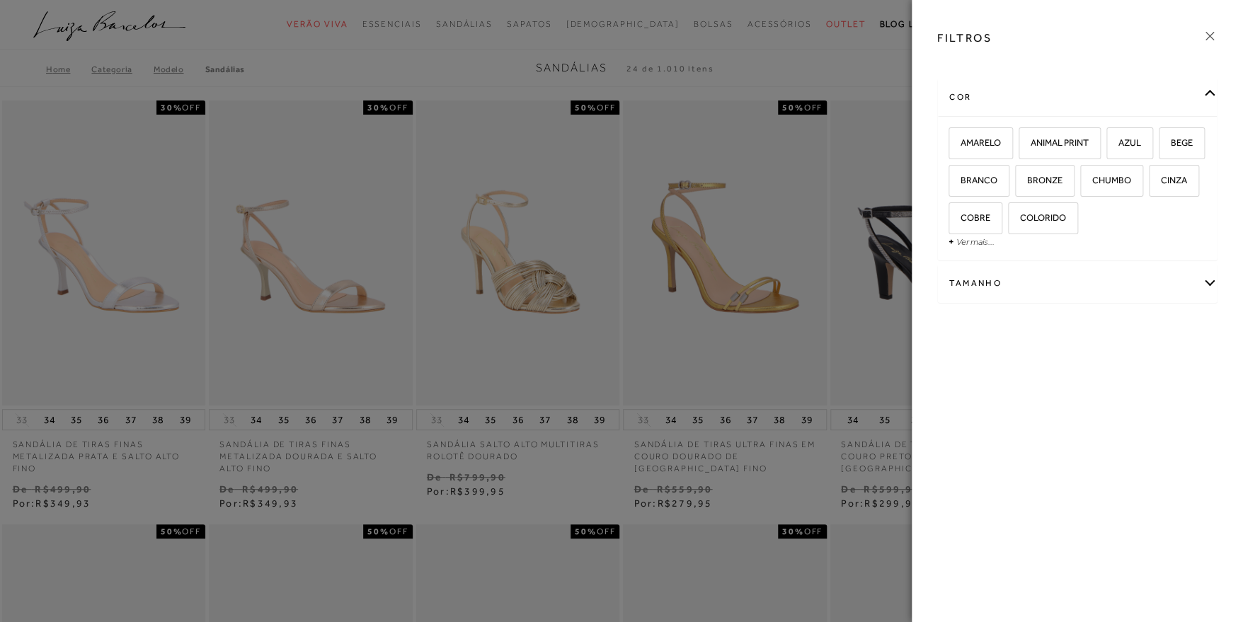
click at [984, 236] on link "Ver mais..." at bounding box center [975, 241] width 38 height 11
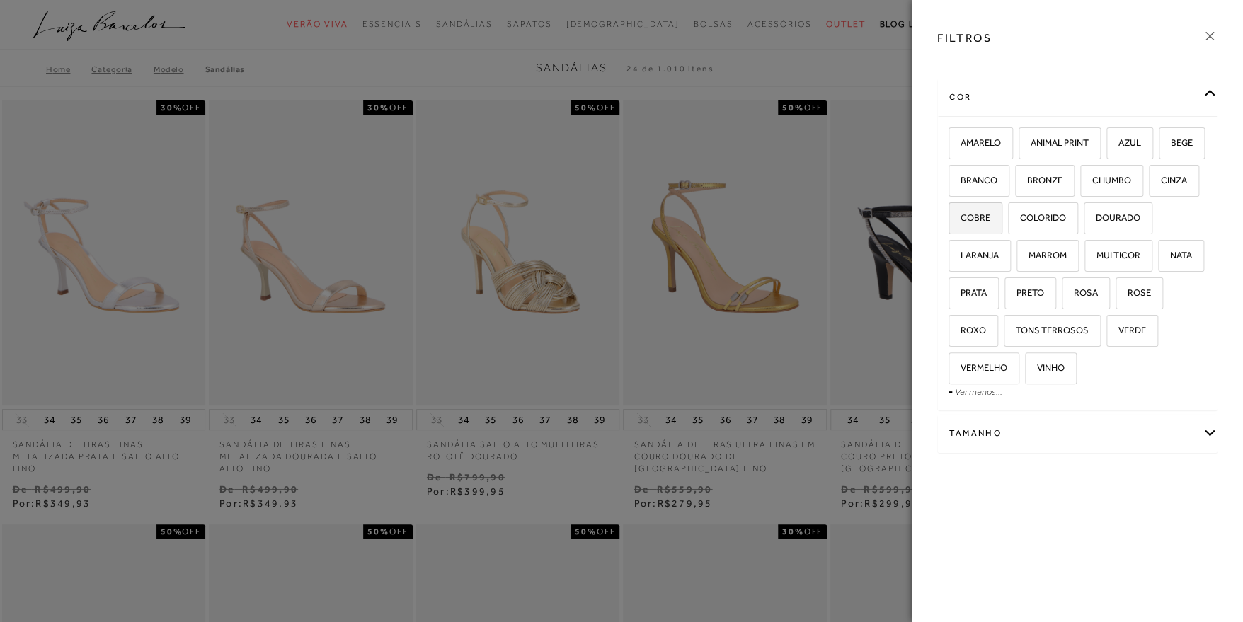
click at [1001, 221] on label "COBRE" at bounding box center [975, 218] width 52 height 30
click at [960, 221] on input "COBRE" at bounding box center [953, 220] width 14 height 14
checkbox input "true"
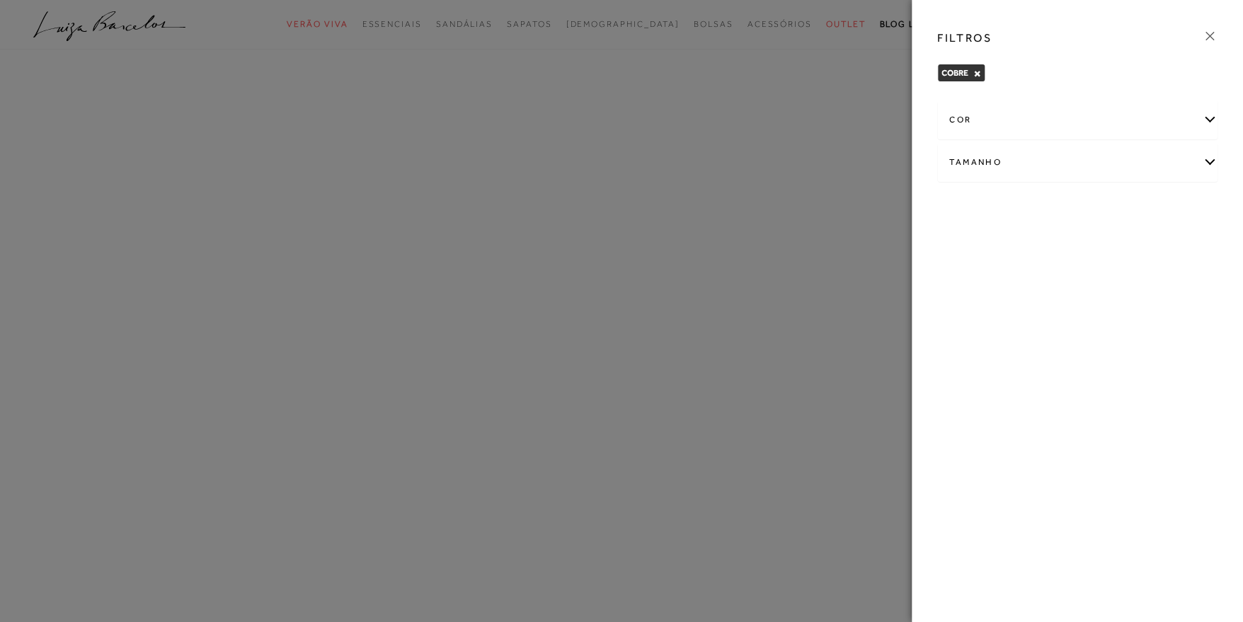
click at [1088, 125] on div "cor" at bounding box center [1077, 120] width 279 height 38
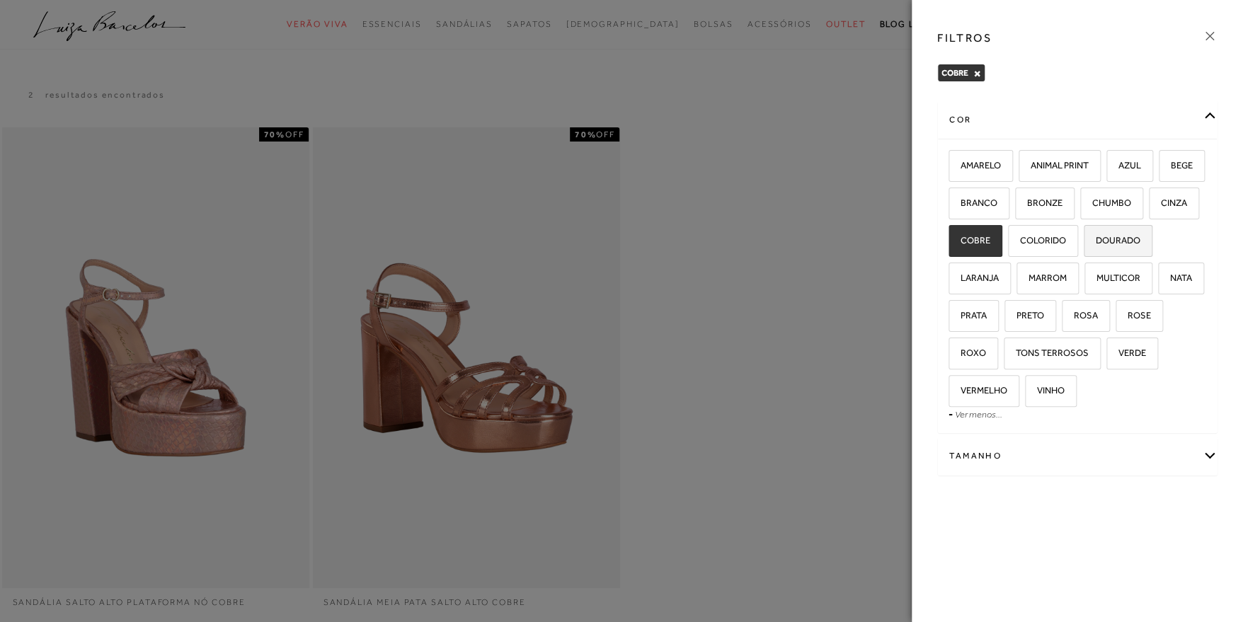
click at [1085, 246] on span "DOURADO" at bounding box center [1112, 240] width 55 height 11
click at [1081, 250] on input "DOURADO" at bounding box center [1088, 243] width 14 height 14
checkbox input "true"
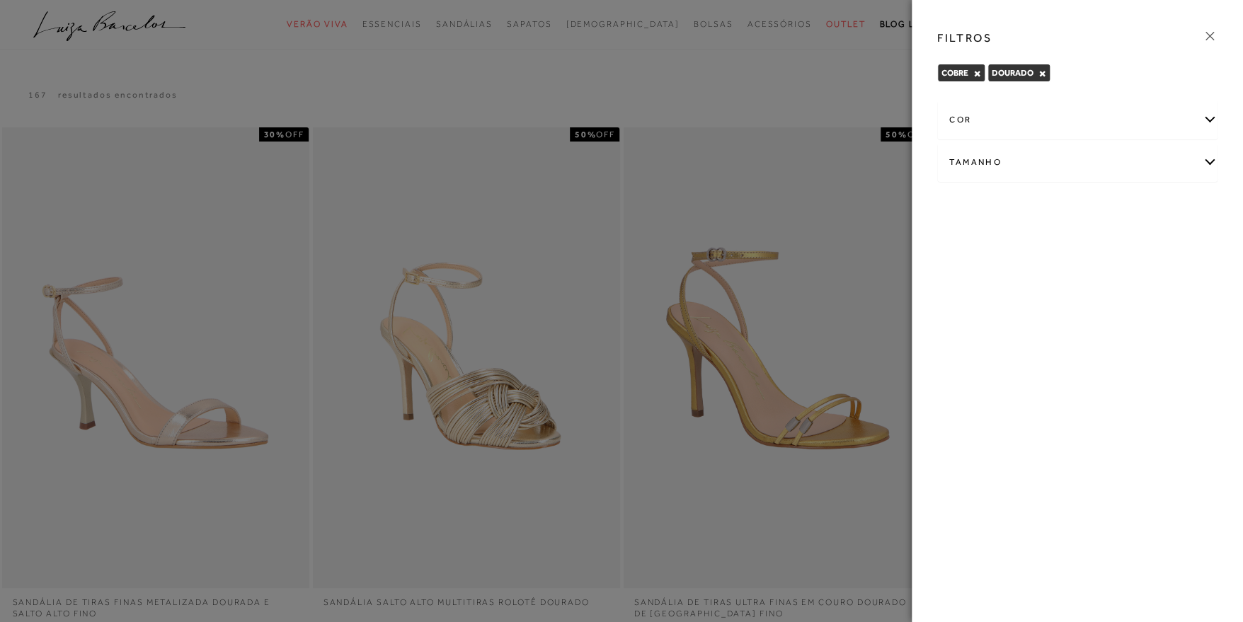
click at [1211, 33] on icon at bounding box center [1210, 36] width 16 height 16
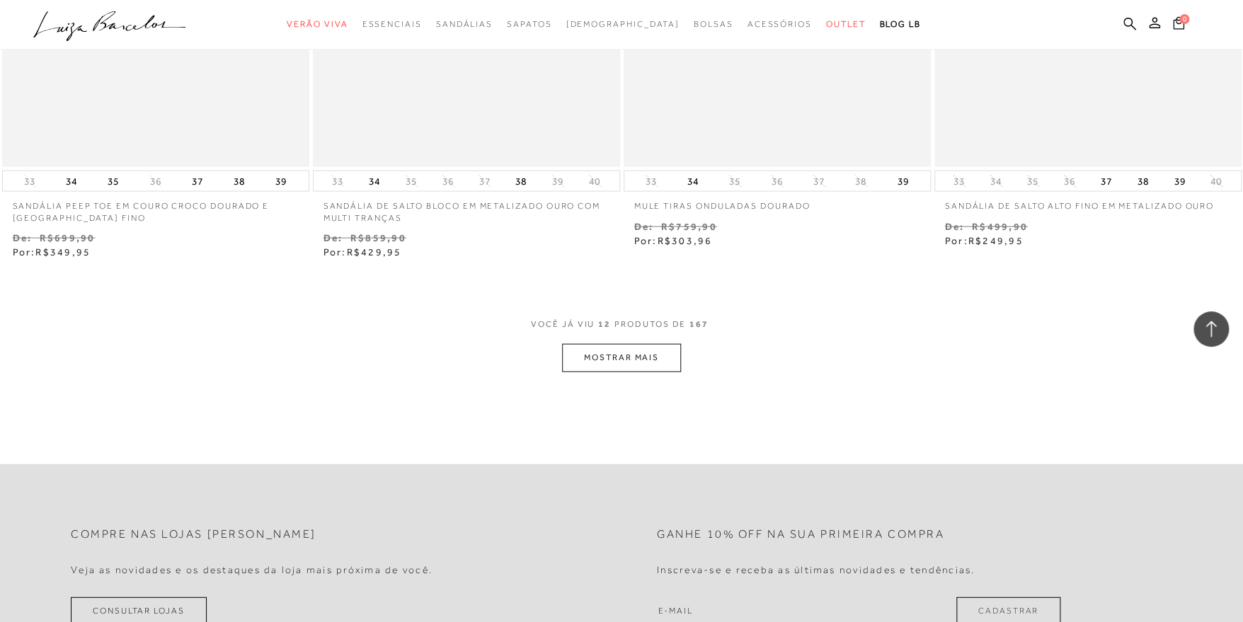
scroll to position [1557, 0]
click at [628, 362] on button "MOSTRAR MAIS" at bounding box center [621, 357] width 119 height 28
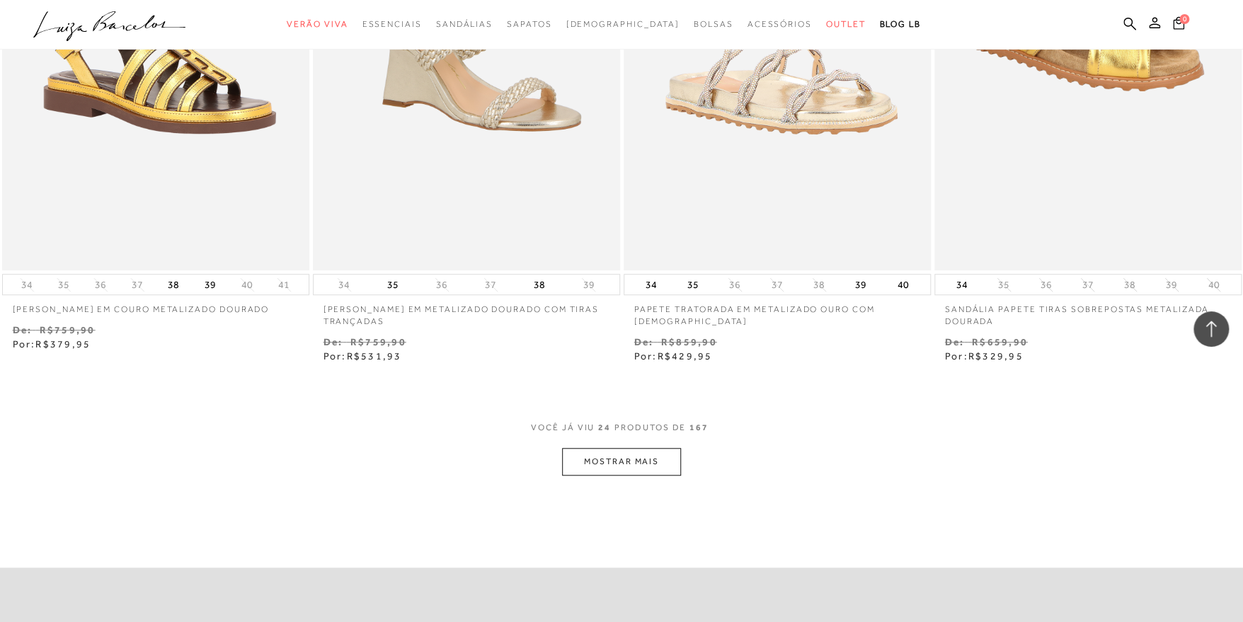
scroll to position [3184, 0]
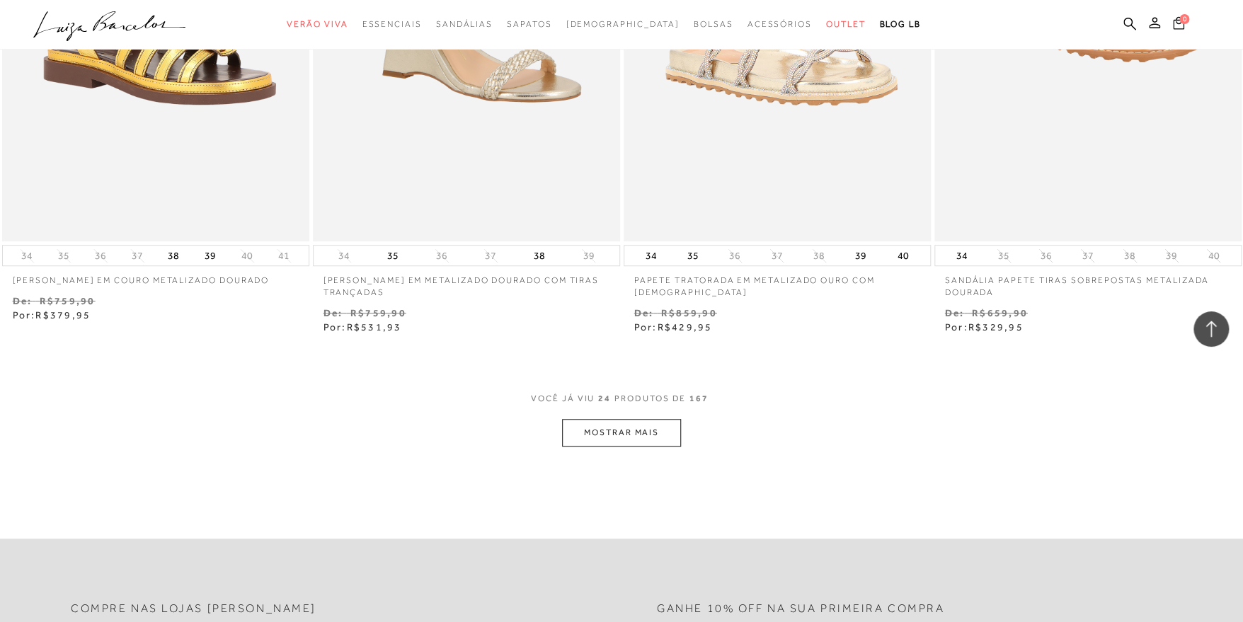
click at [636, 425] on button "MOSTRAR MAIS" at bounding box center [621, 433] width 119 height 28
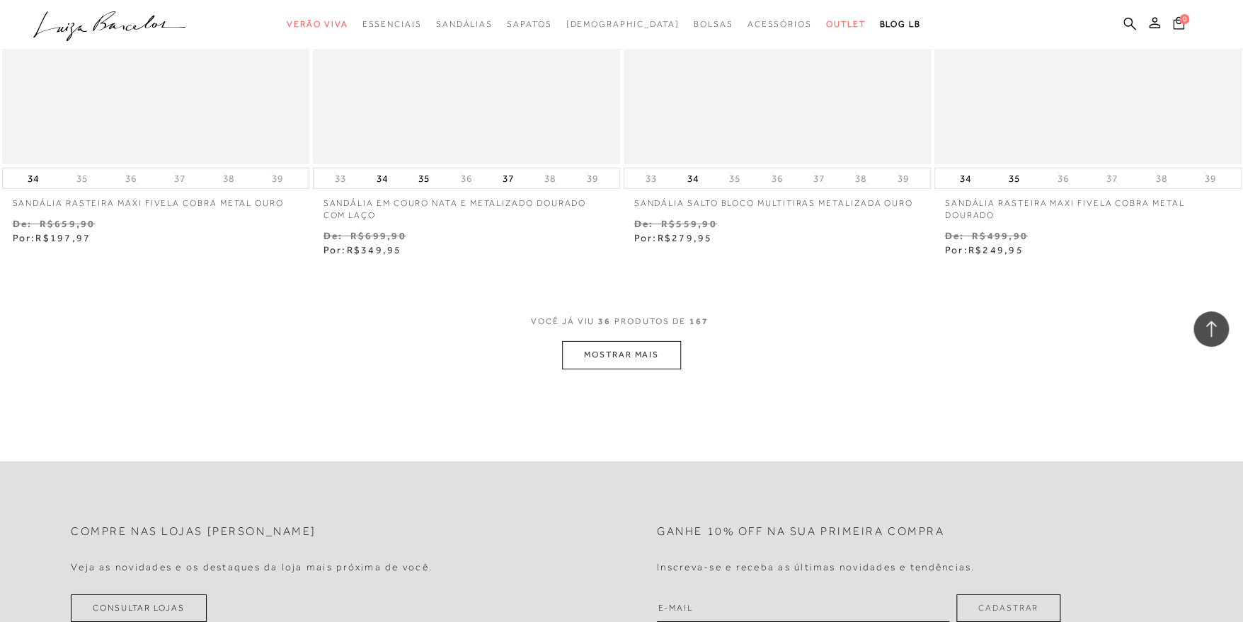
scroll to position [5023, 0]
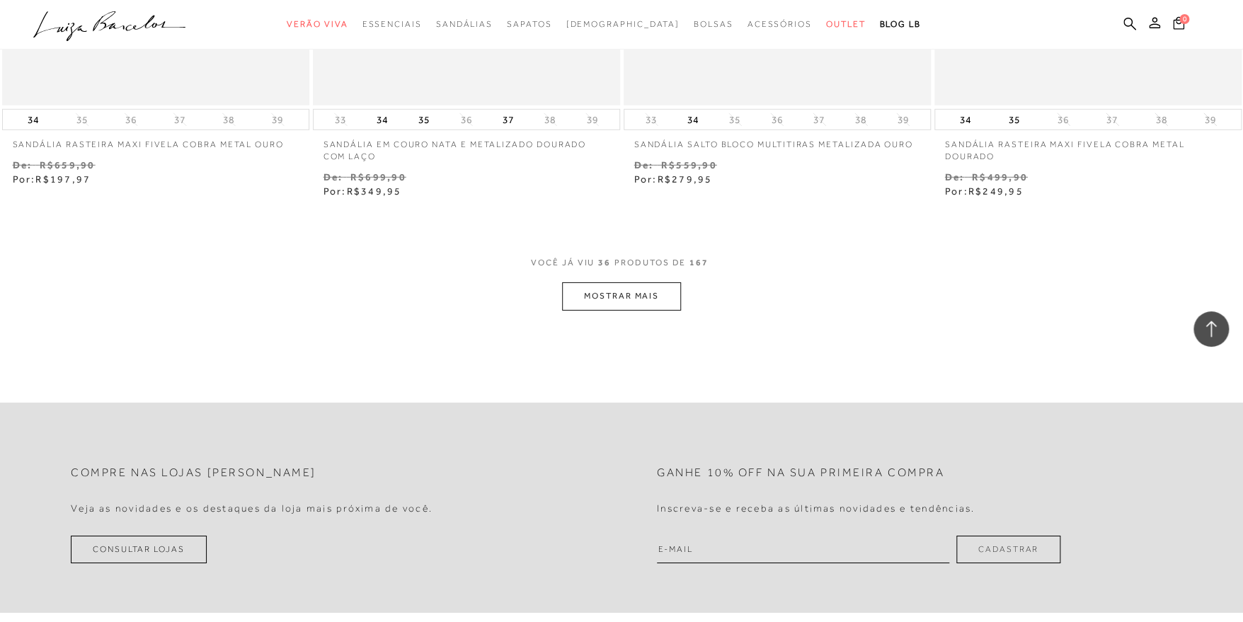
click at [646, 299] on button "MOSTRAR MAIS" at bounding box center [621, 296] width 119 height 28
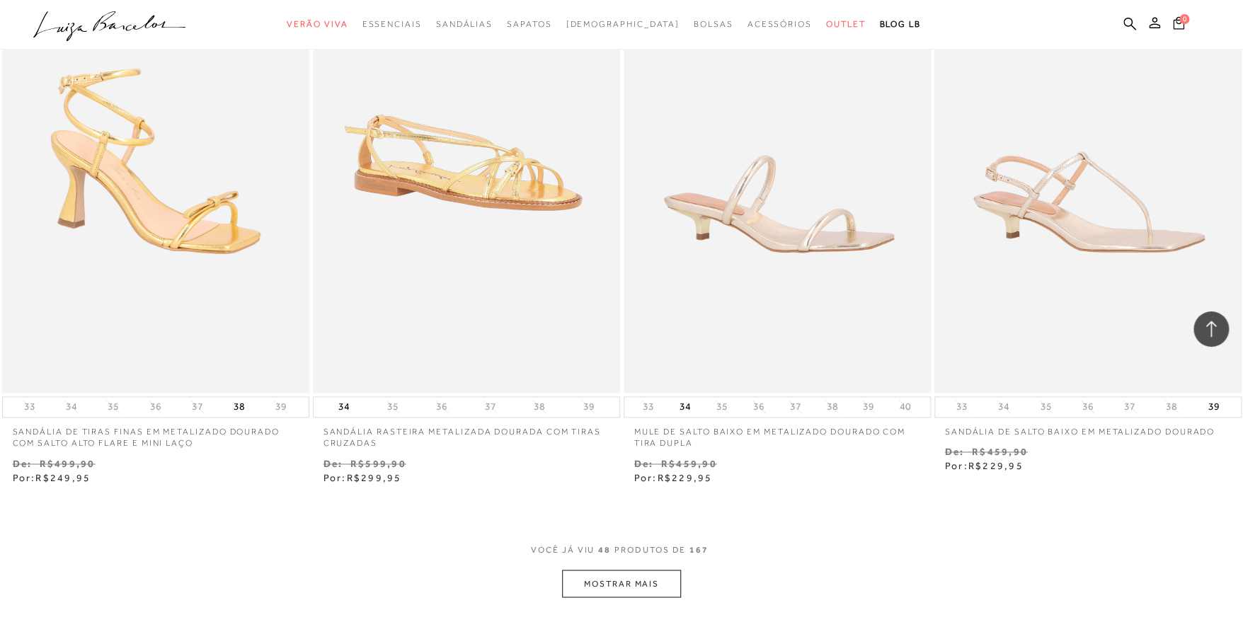
scroll to position [6581, 0]
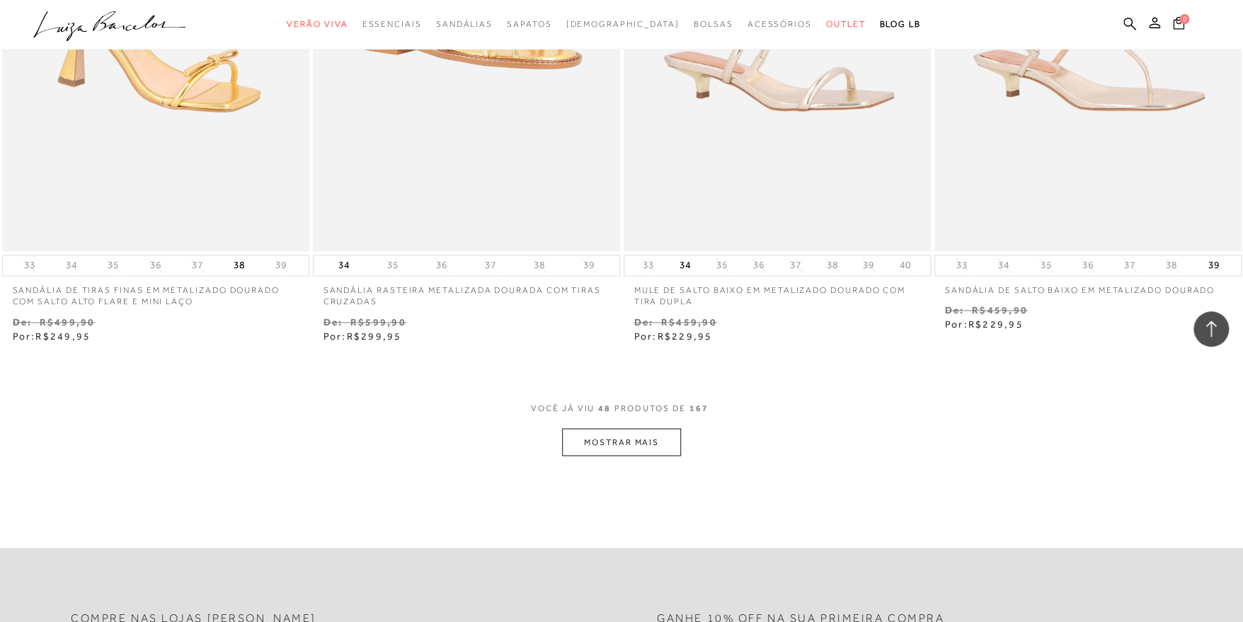
click at [672, 434] on button "MOSTRAR MAIS" at bounding box center [621, 442] width 119 height 28
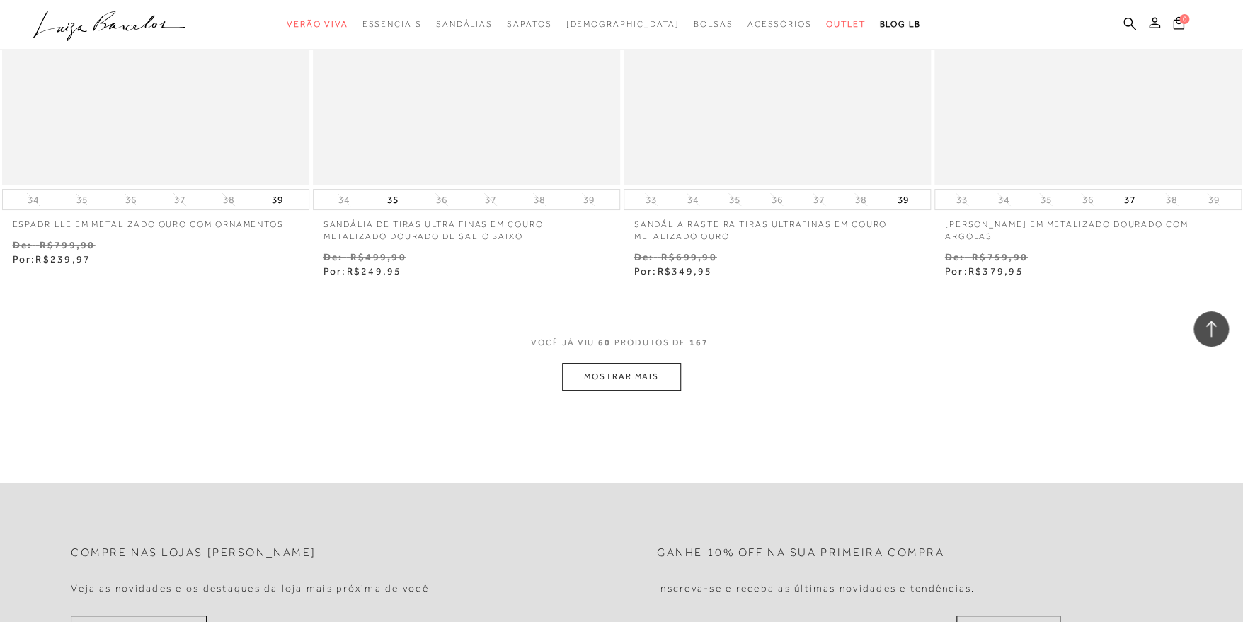
scroll to position [8350, 0]
click at [630, 367] on button "MOSTRAR MAIS" at bounding box center [621, 376] width 119 height 28
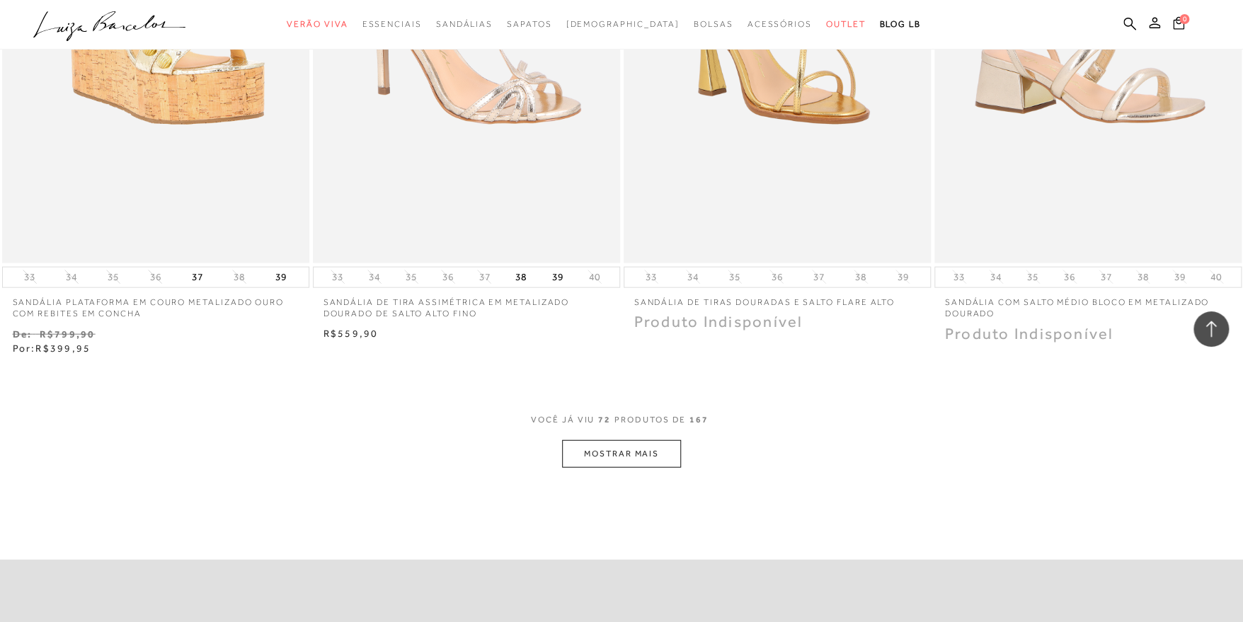
scroll to position [9977, 0]
click at [654, 454] on button "MOSTRAR MAIS" at bounding box center [621, 452] width 119 height 28
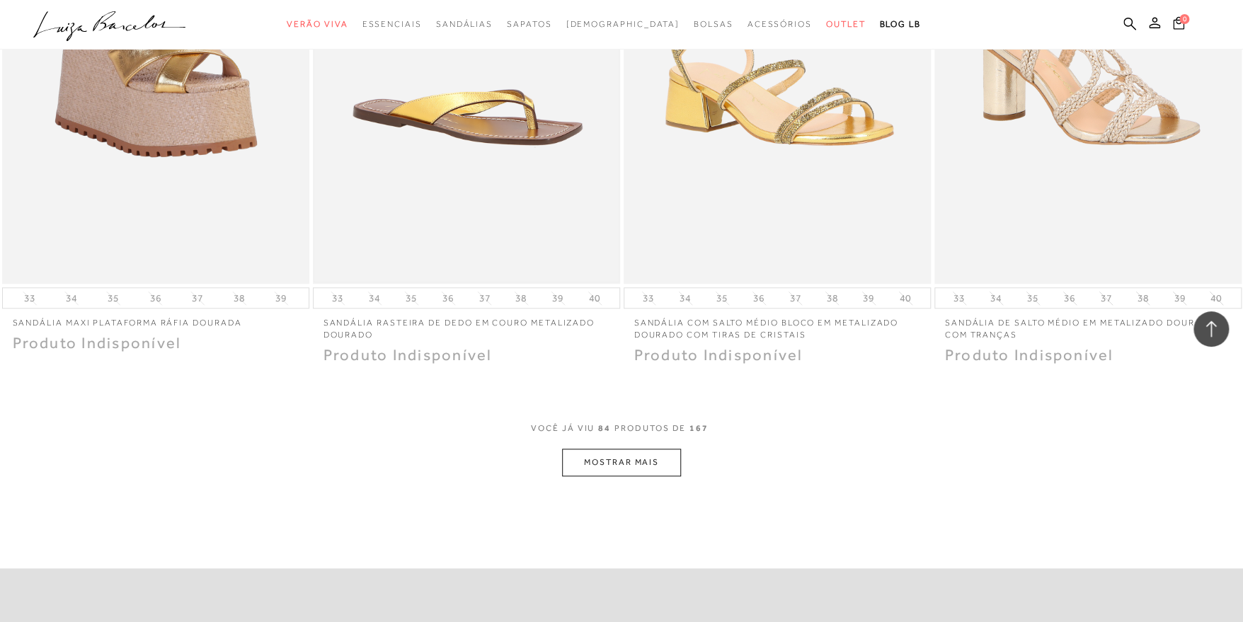
scroll to position [11746, 0]
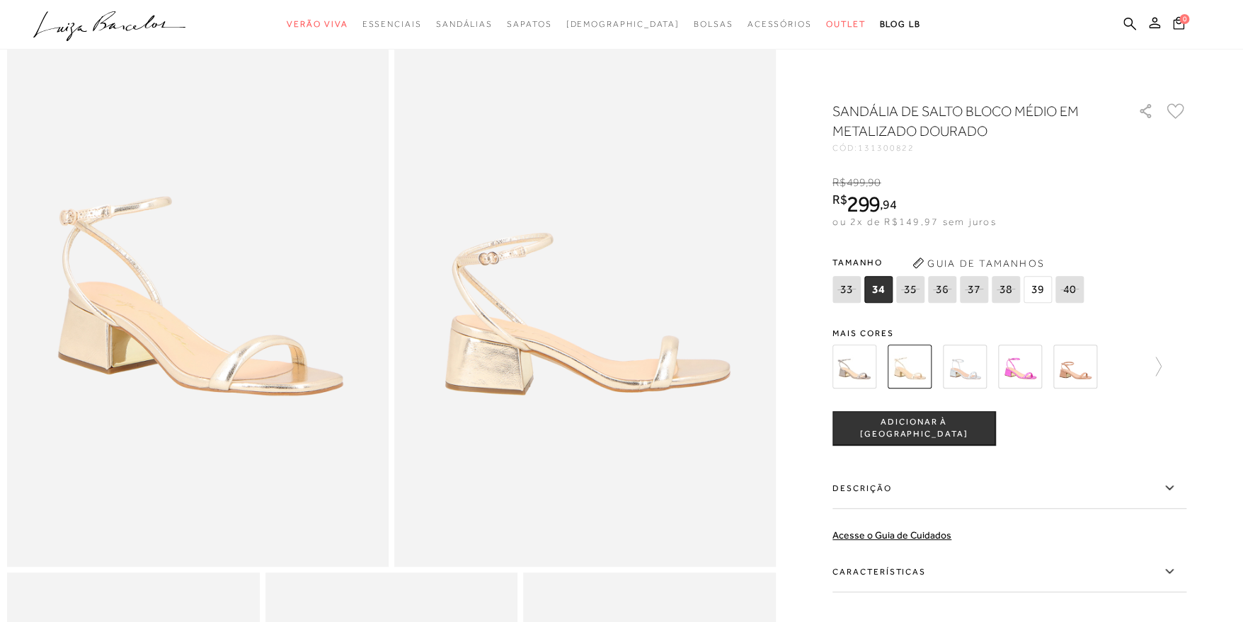
scroll to position [70, 0]
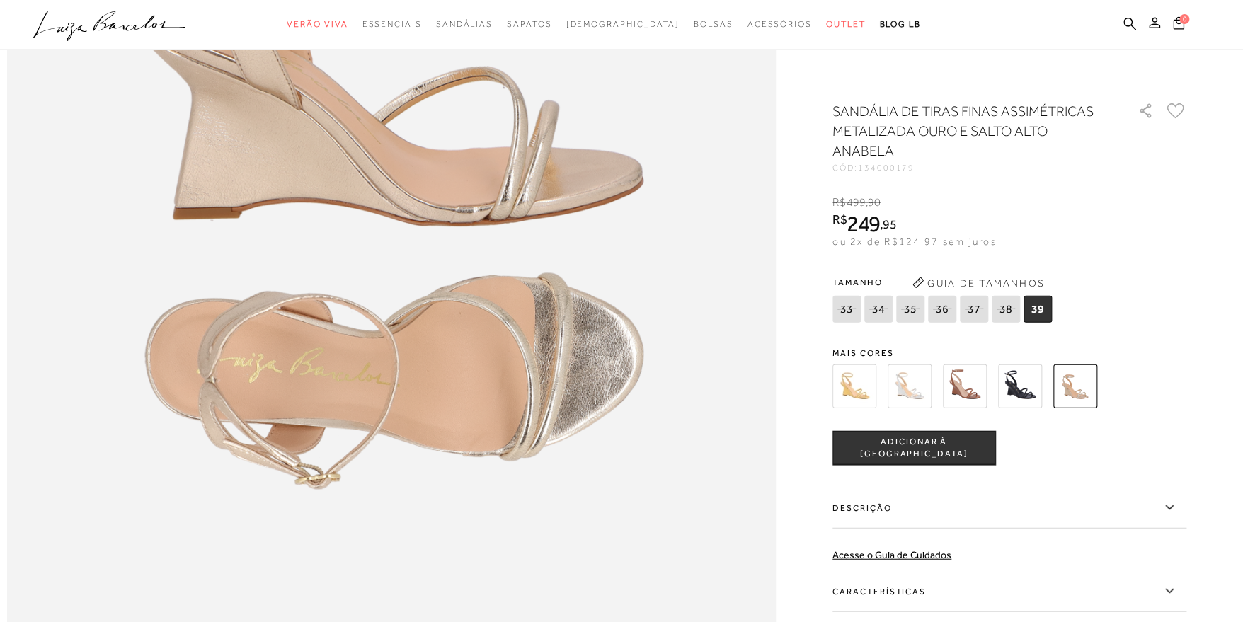
scroll to position [1486, 0]
